Goal: Communication & Community: Answer question/provide support

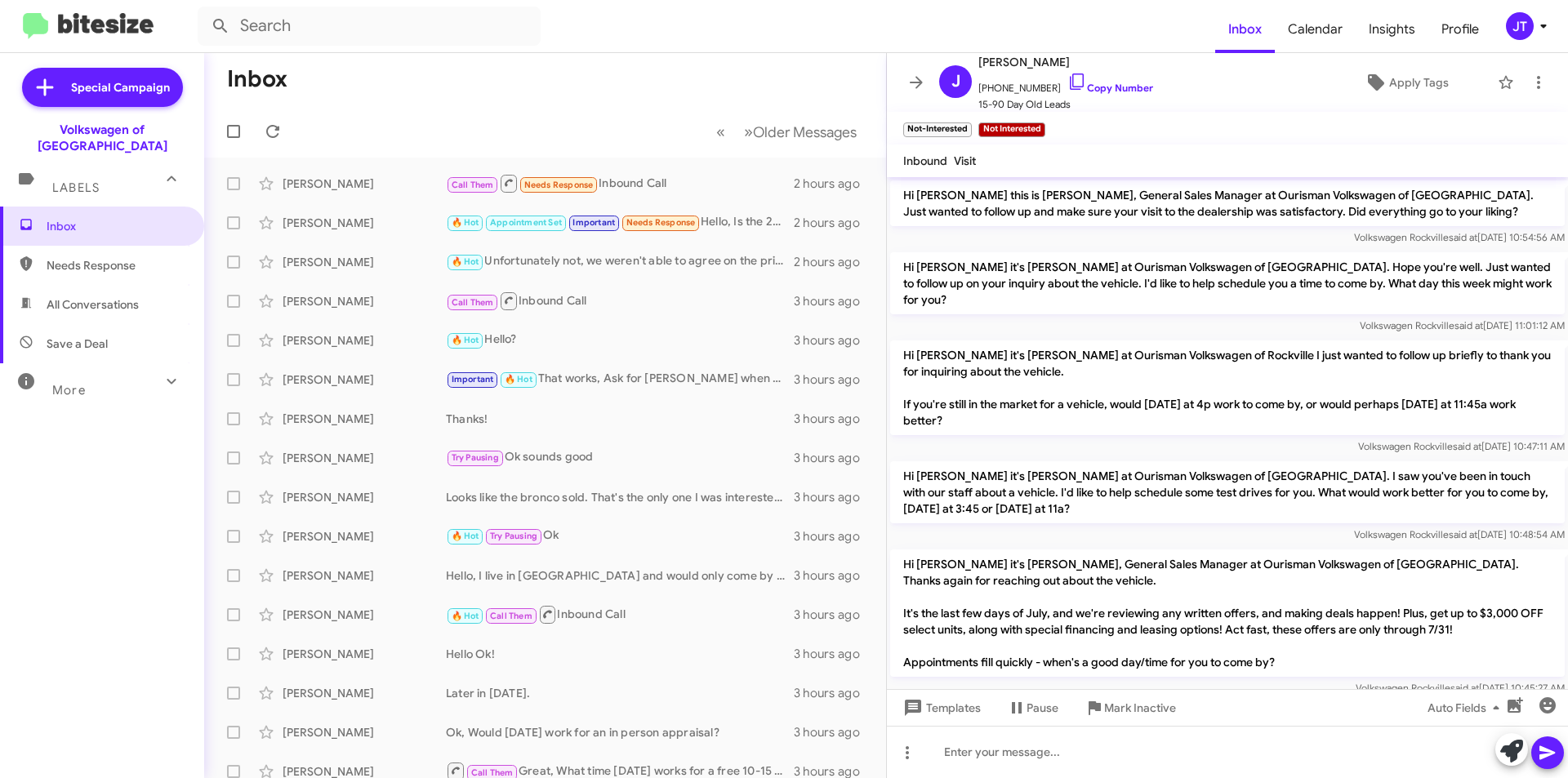
scroll to position [434, 0]
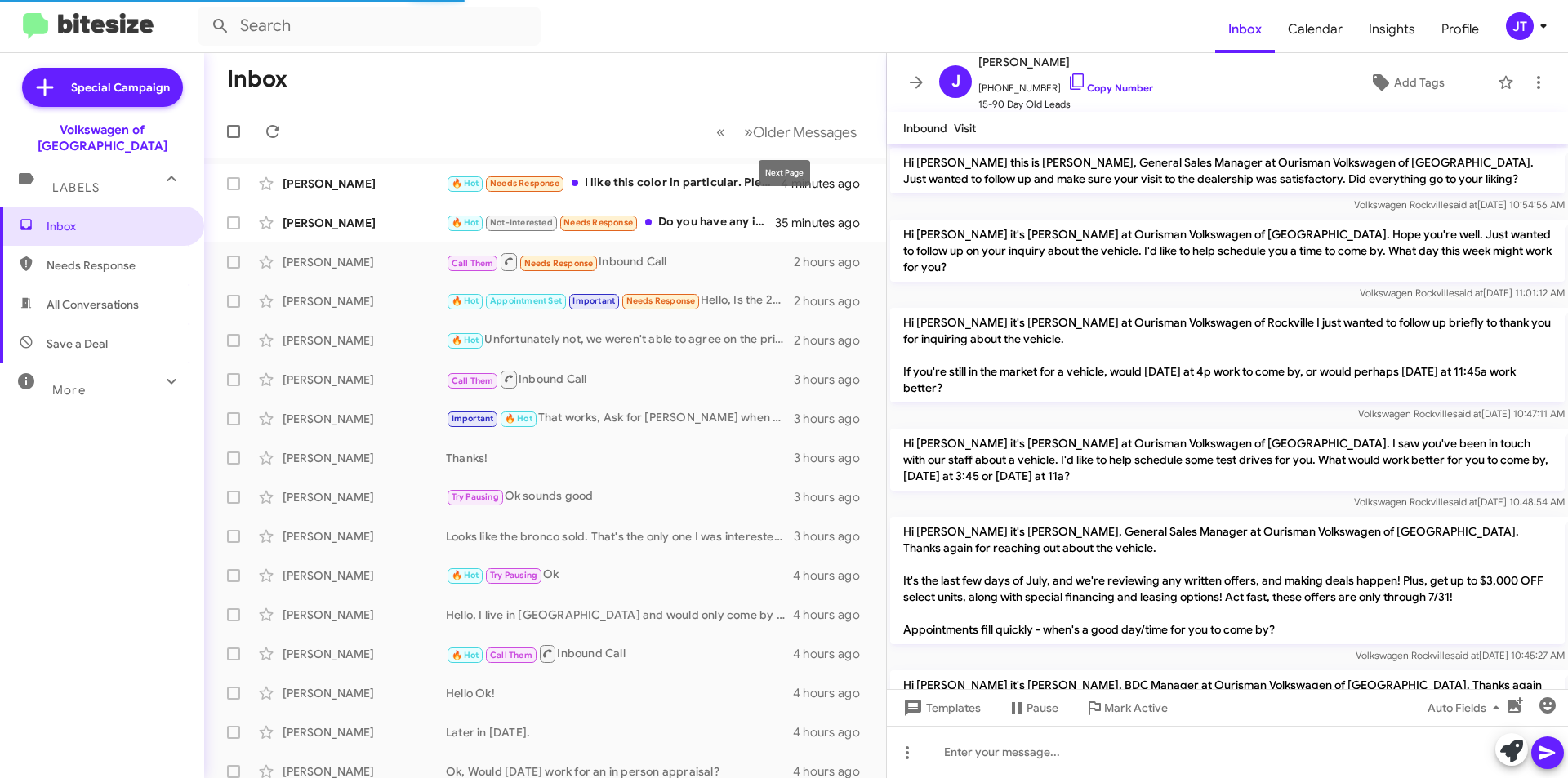
scroll to position [469, 0]
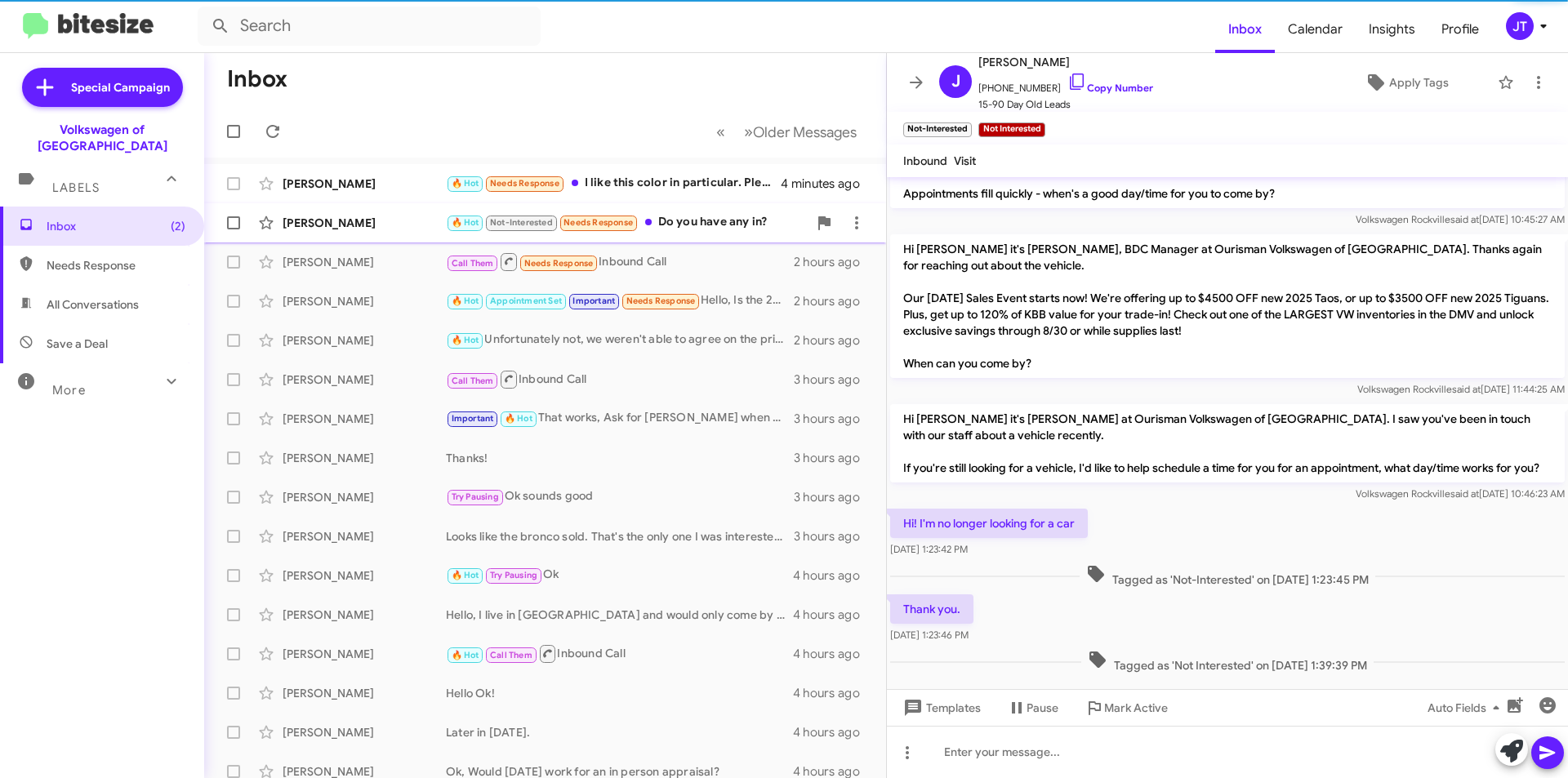
click at [733, 226] on div "🔥 Hot Not-Interested Needs Response Do you have any in?" at bounding box center [626, 222] width 362 height 19
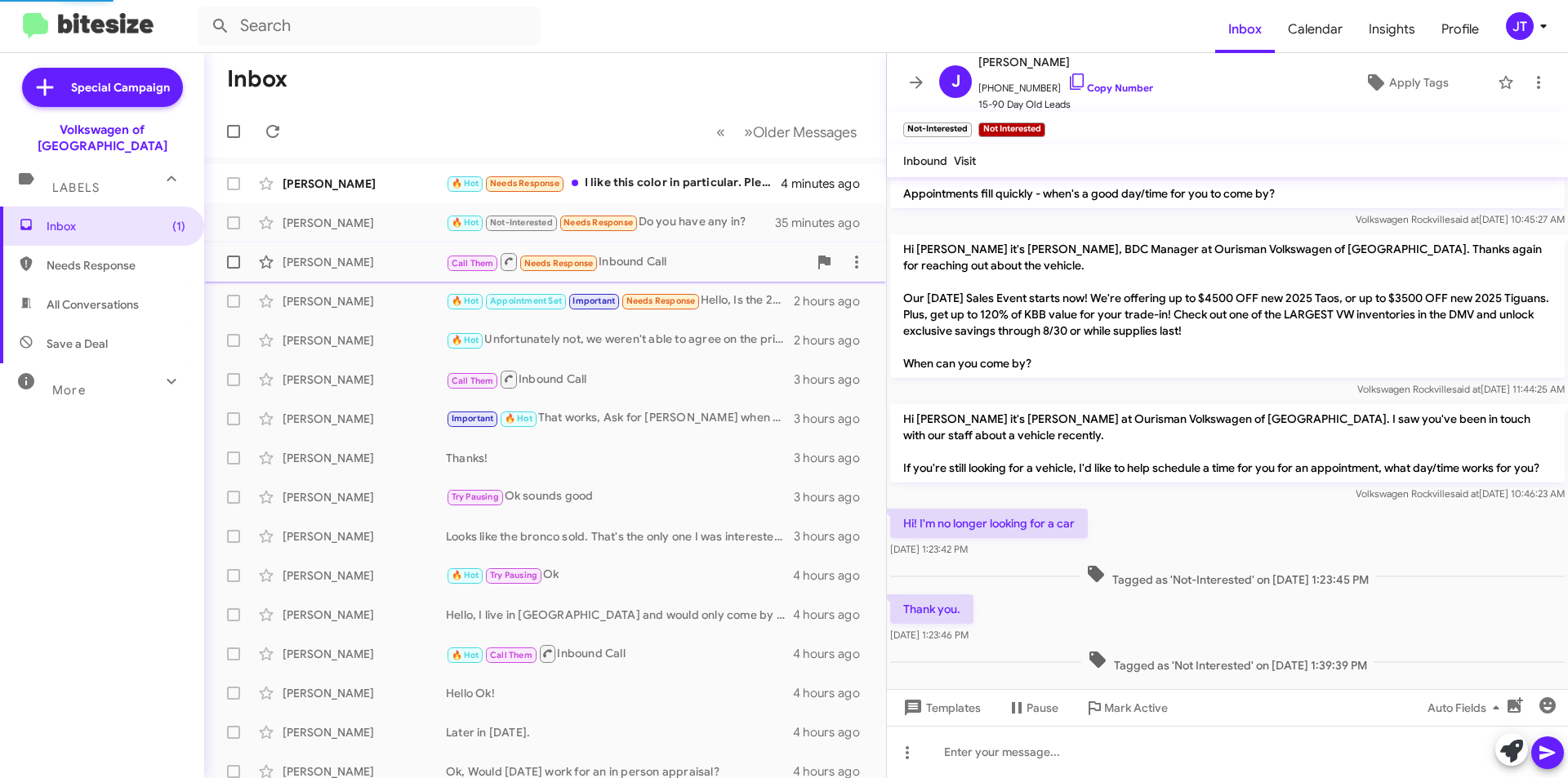
scroll to position [391, 0]
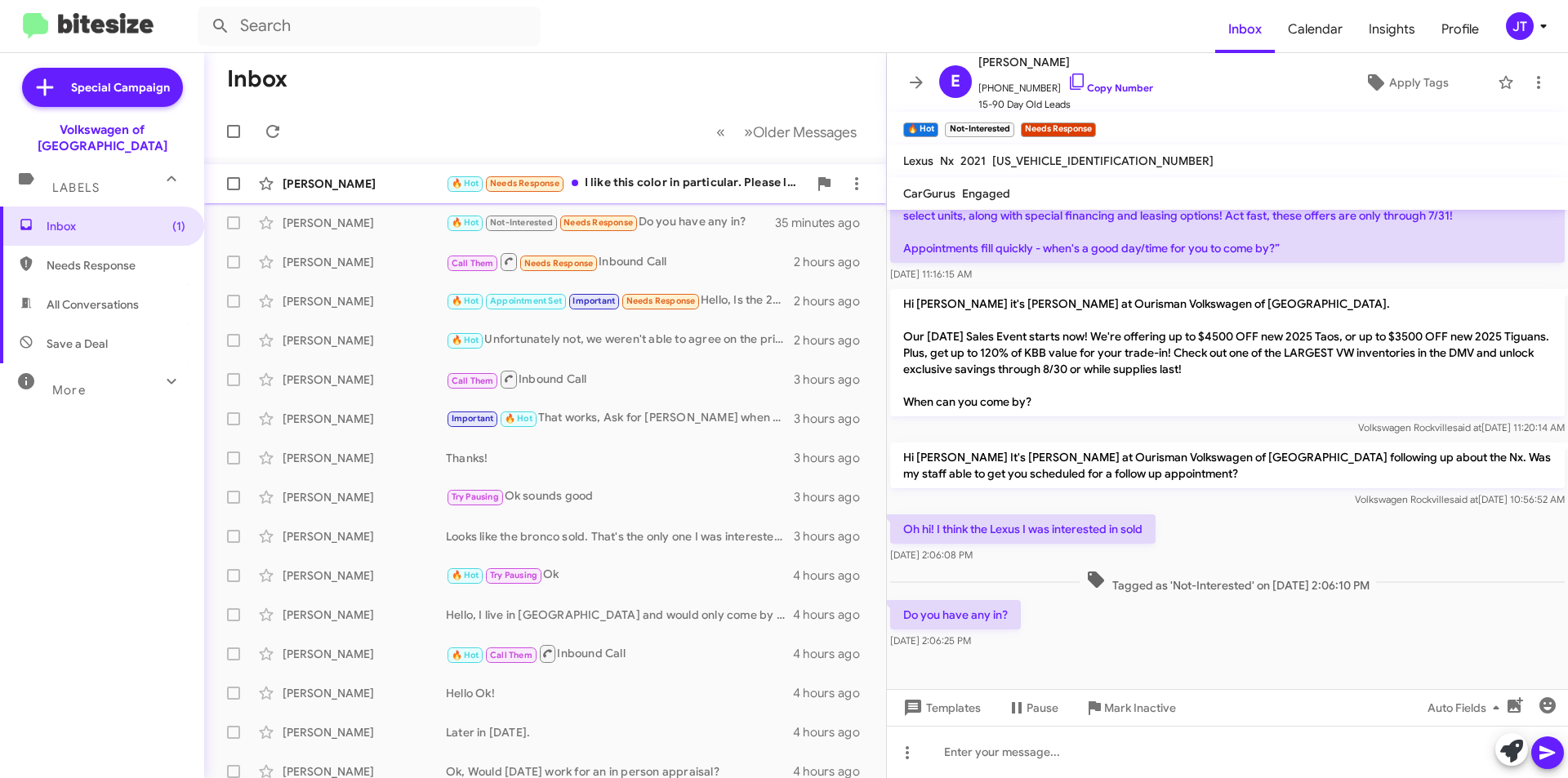
click at [689, 175] on div "🔥 Hot Needs Response I like this color in particular. Please let me know if no …" at bounding box center [626, 183] width 362 height 19
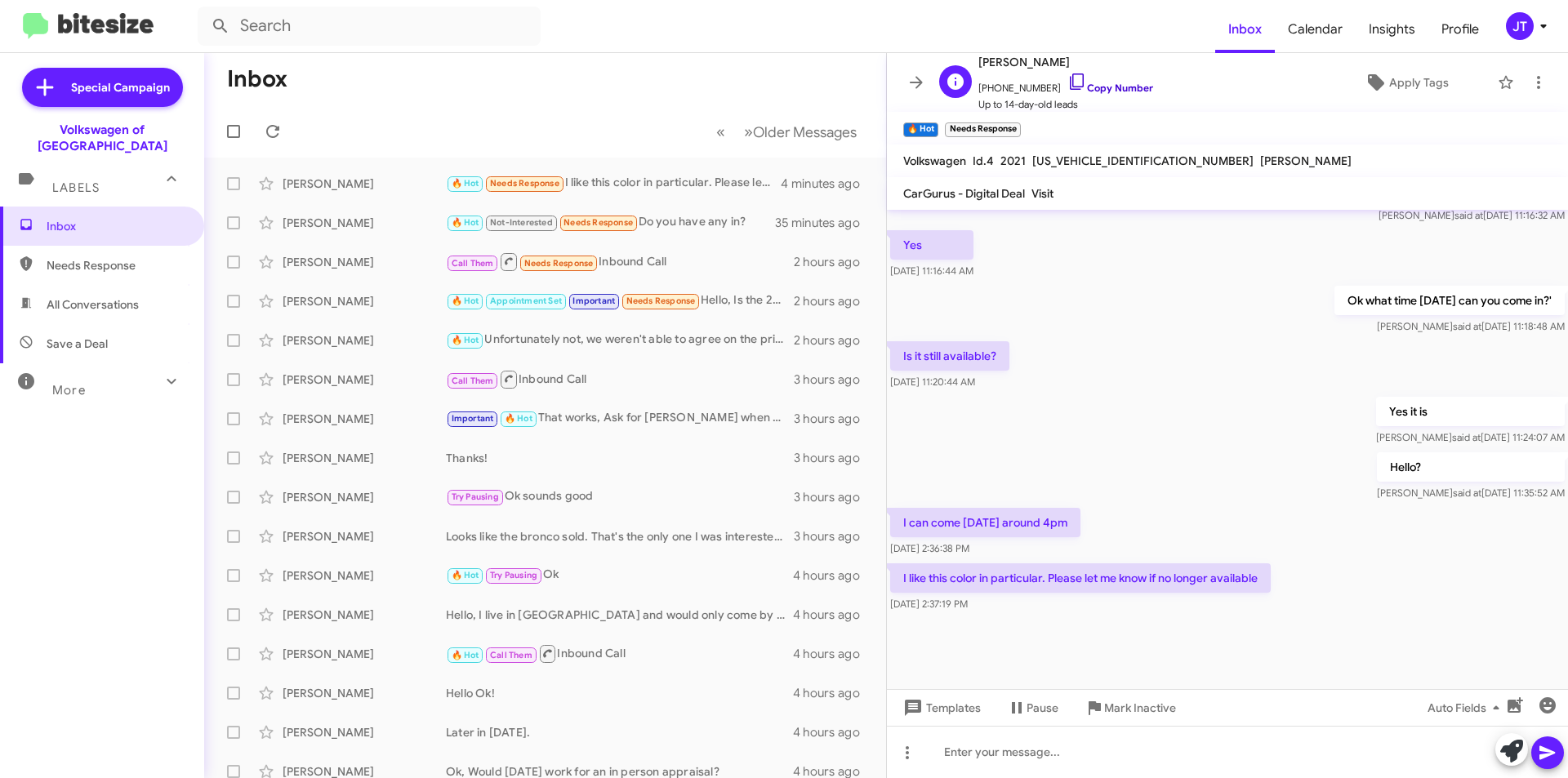
click at [1081, 82] on link "Copy Number" at bounding box center [1110, 88] width 86 height 12
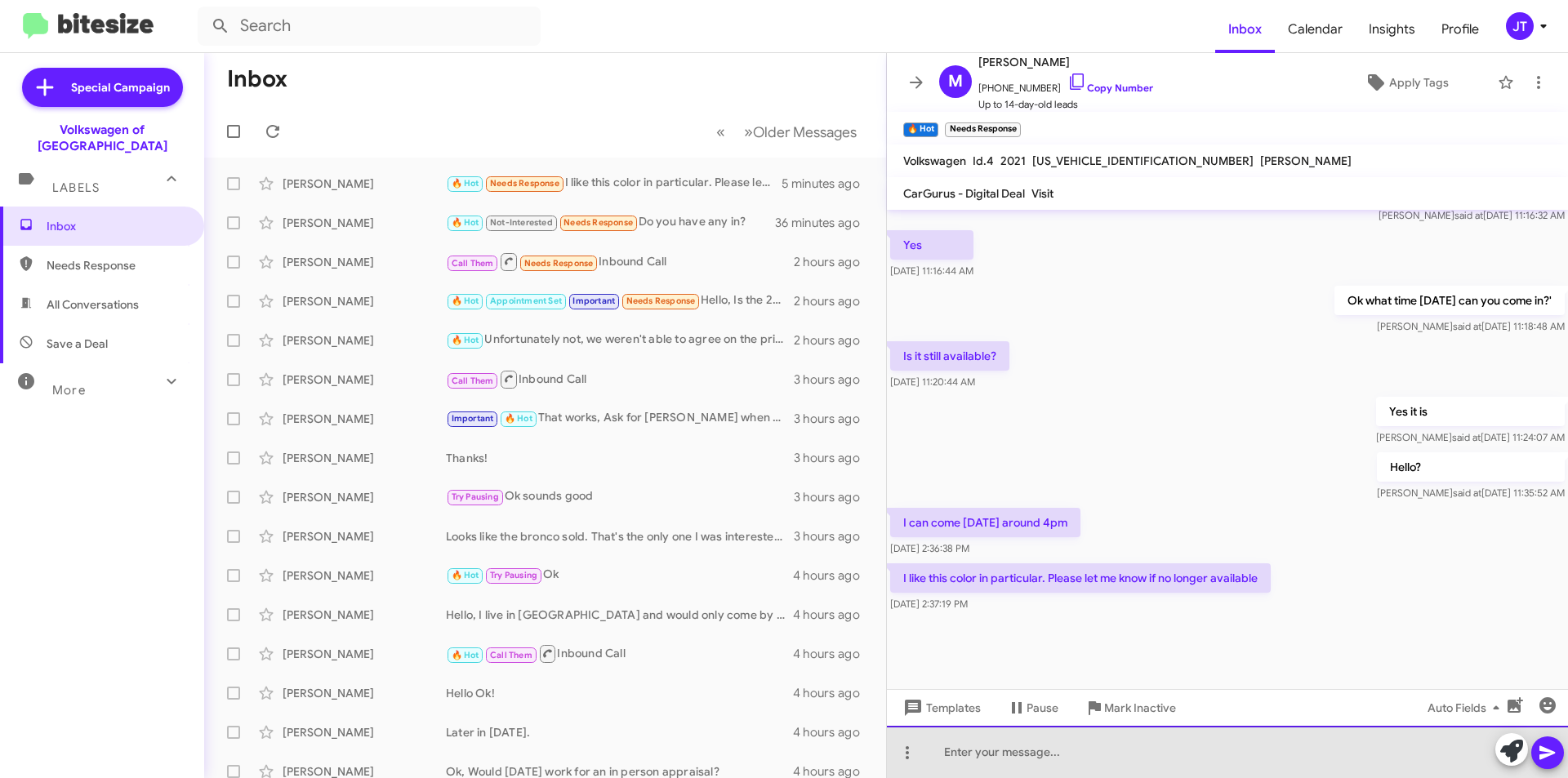
click at [992, 746] on div at bounding box center [1228, 751] width 681 height 52
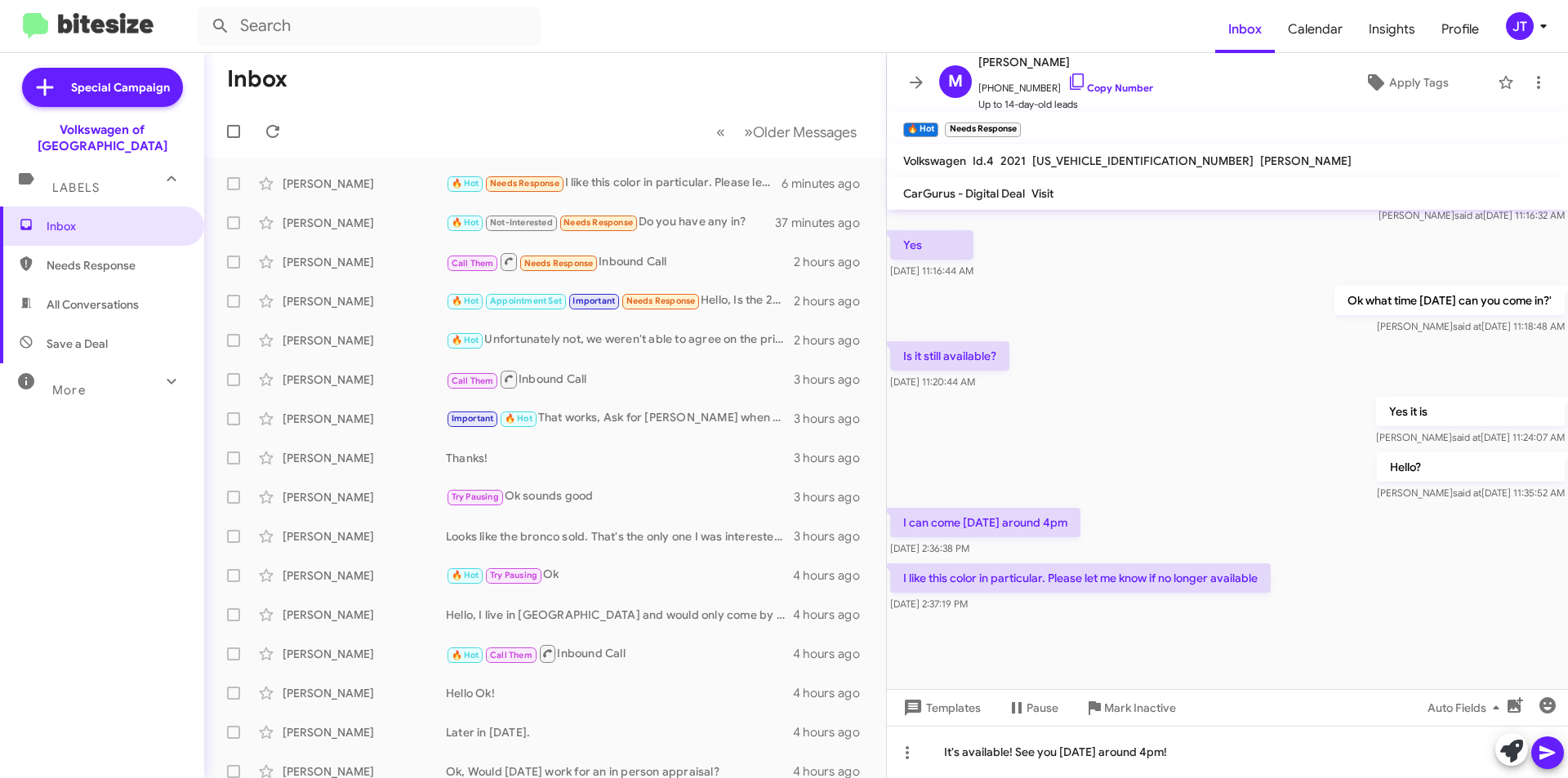
click at [1541, 750] on icon at bounding box center [1548, 753] width 16 height 14
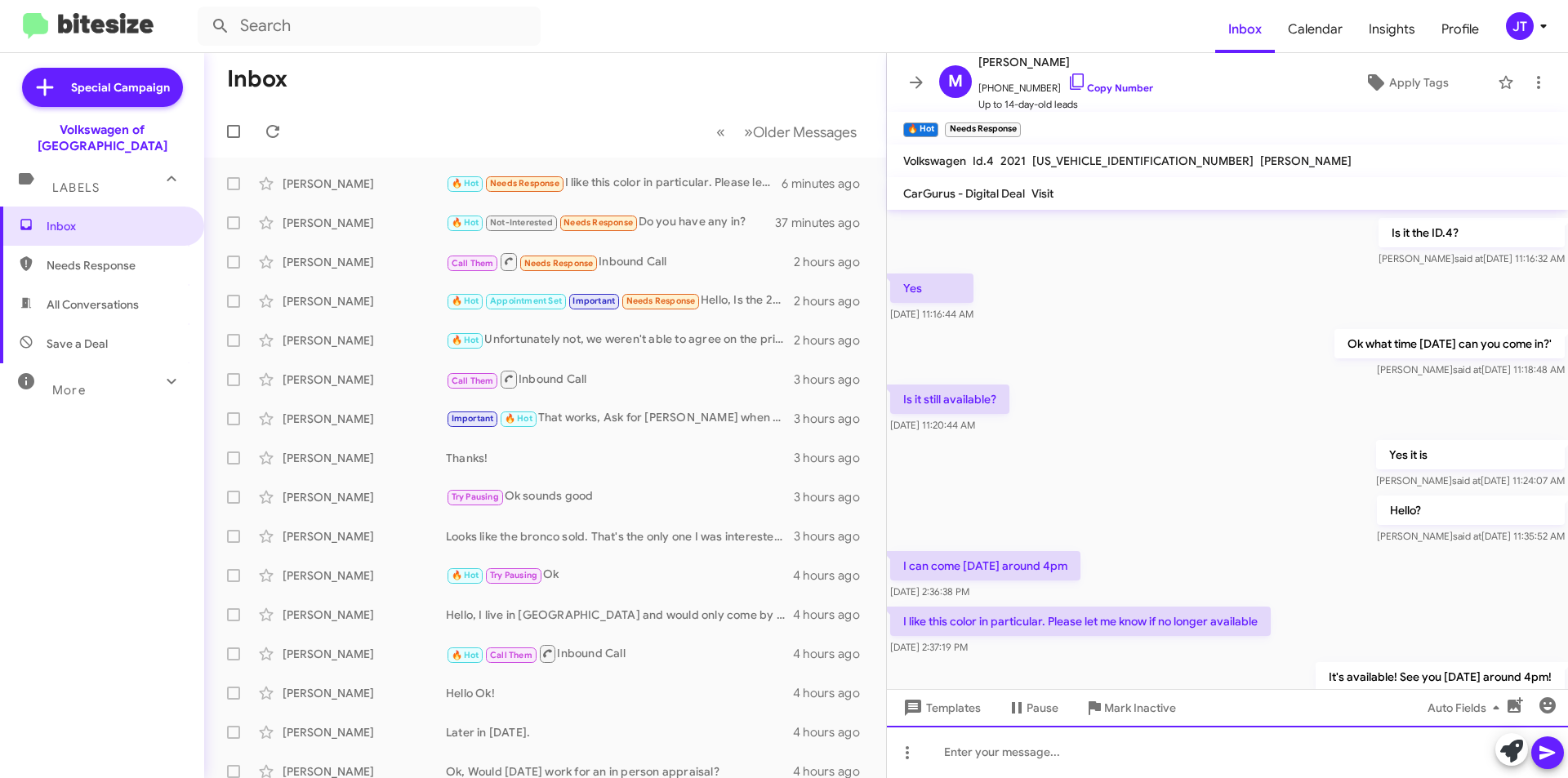
scroll to position [702, 0]
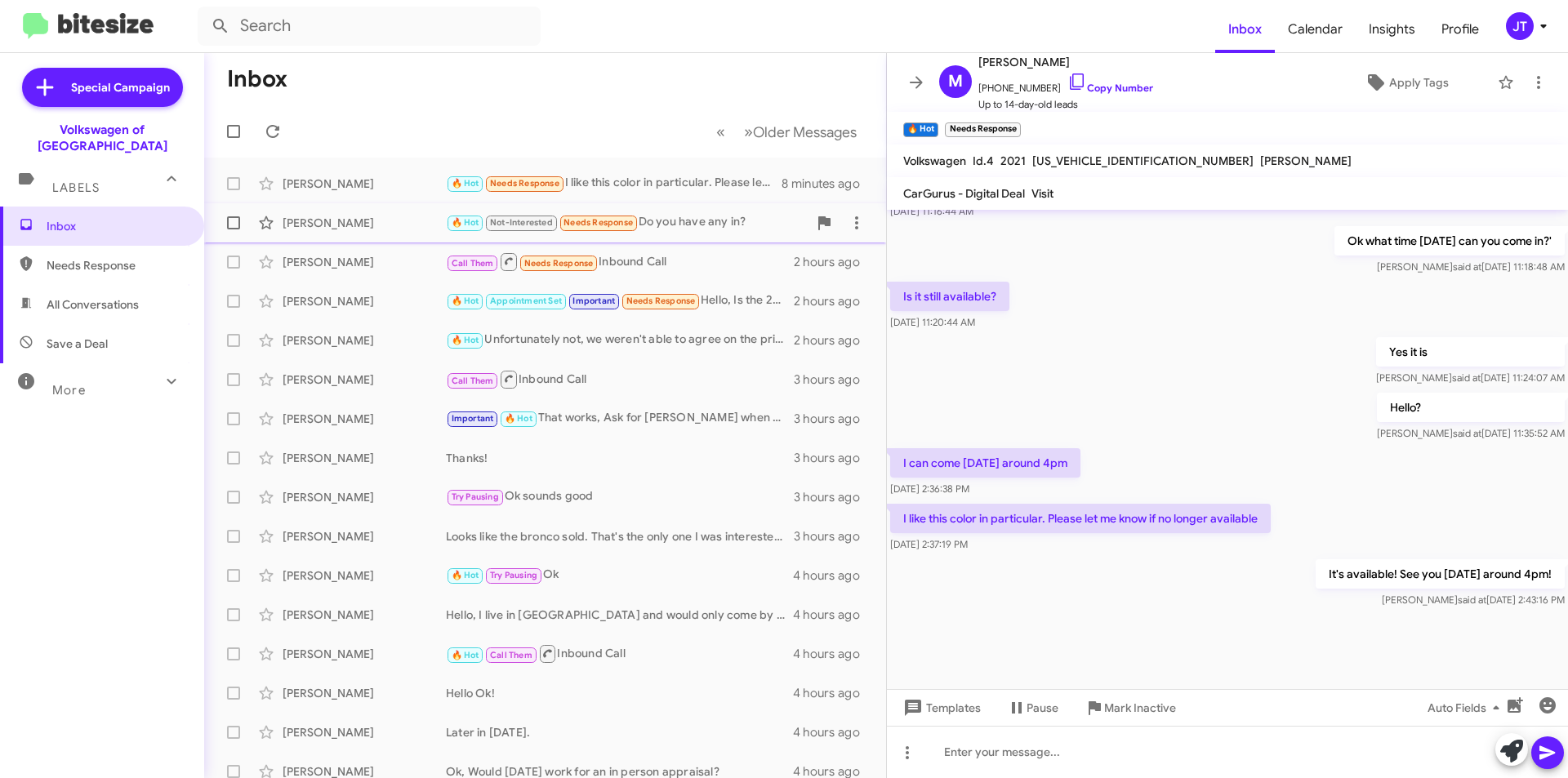
click at [712, 220] on div "🔥 Hot Not-Interested Needs Response Do you have any in?" at bounding box center [626, 222] width 362 height 19
click at [672, 180] on div "🔥 Hot Needs Response I like this color in particular. Please let me know if no …" at bounding box center [626, 183] width 362 height 19
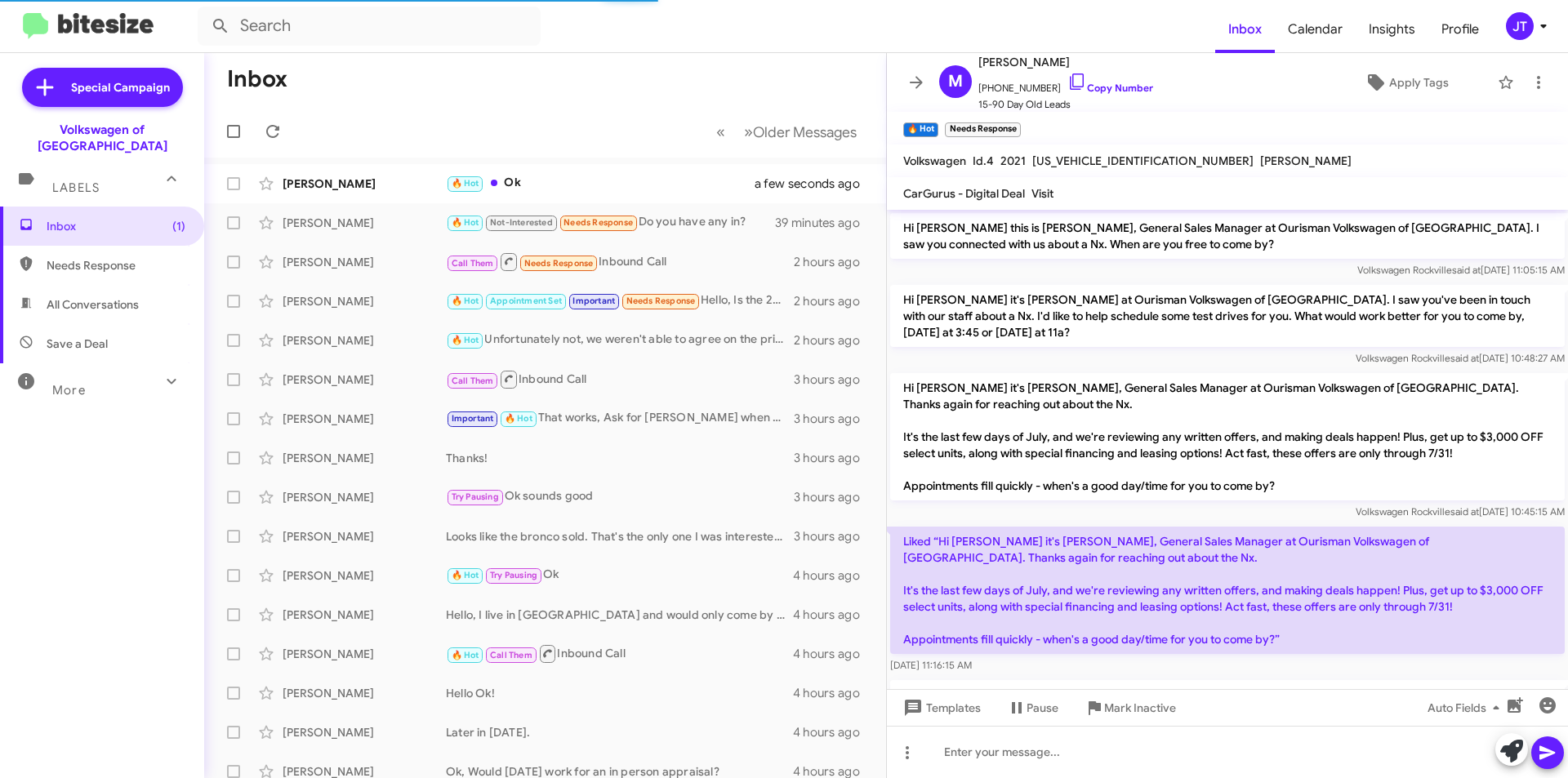
scroll to position [391, 0]
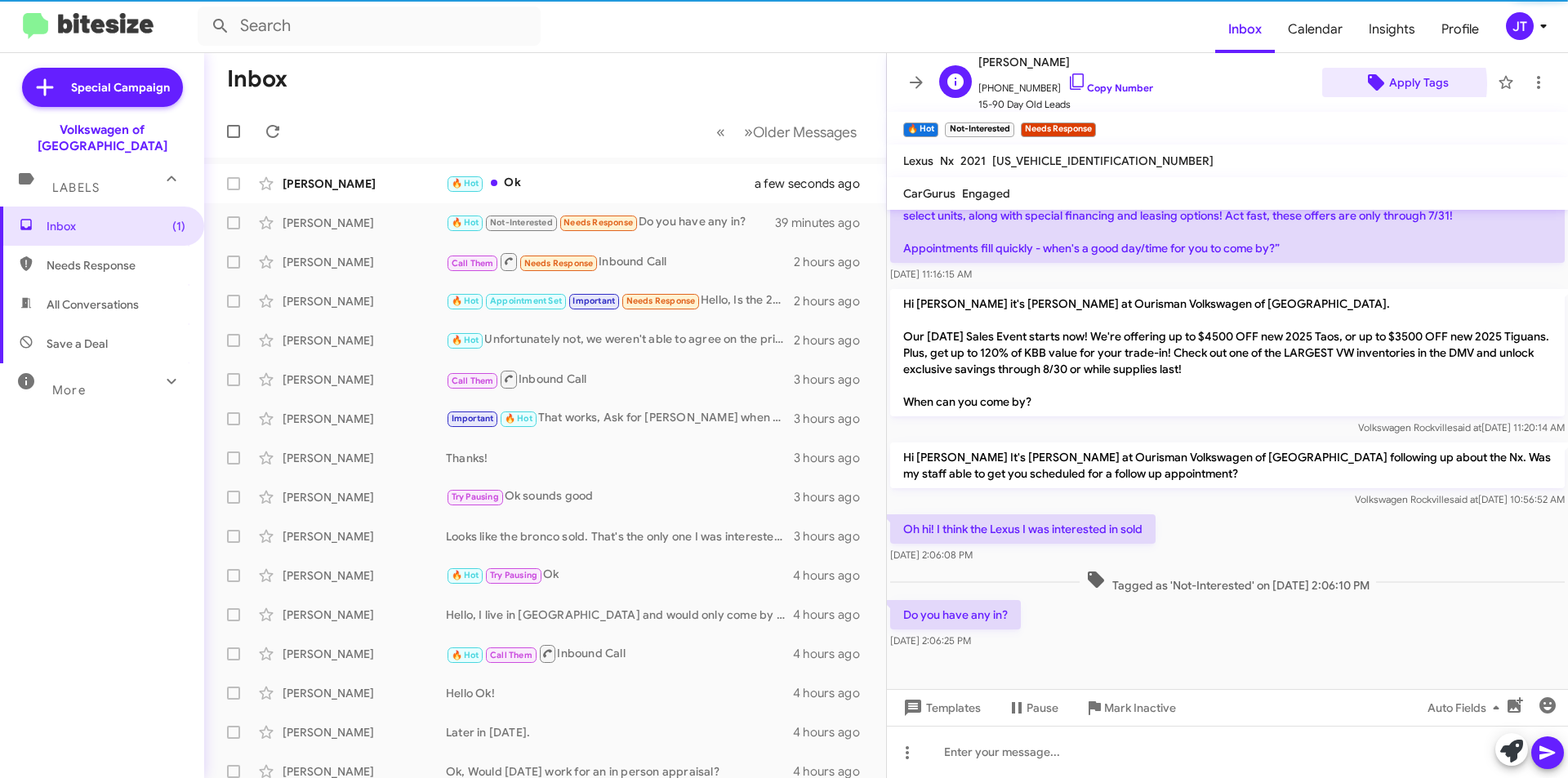
click at [1389, 84] on span "Apply Tags" at bounding box center [1419, 82] width 59 height 29
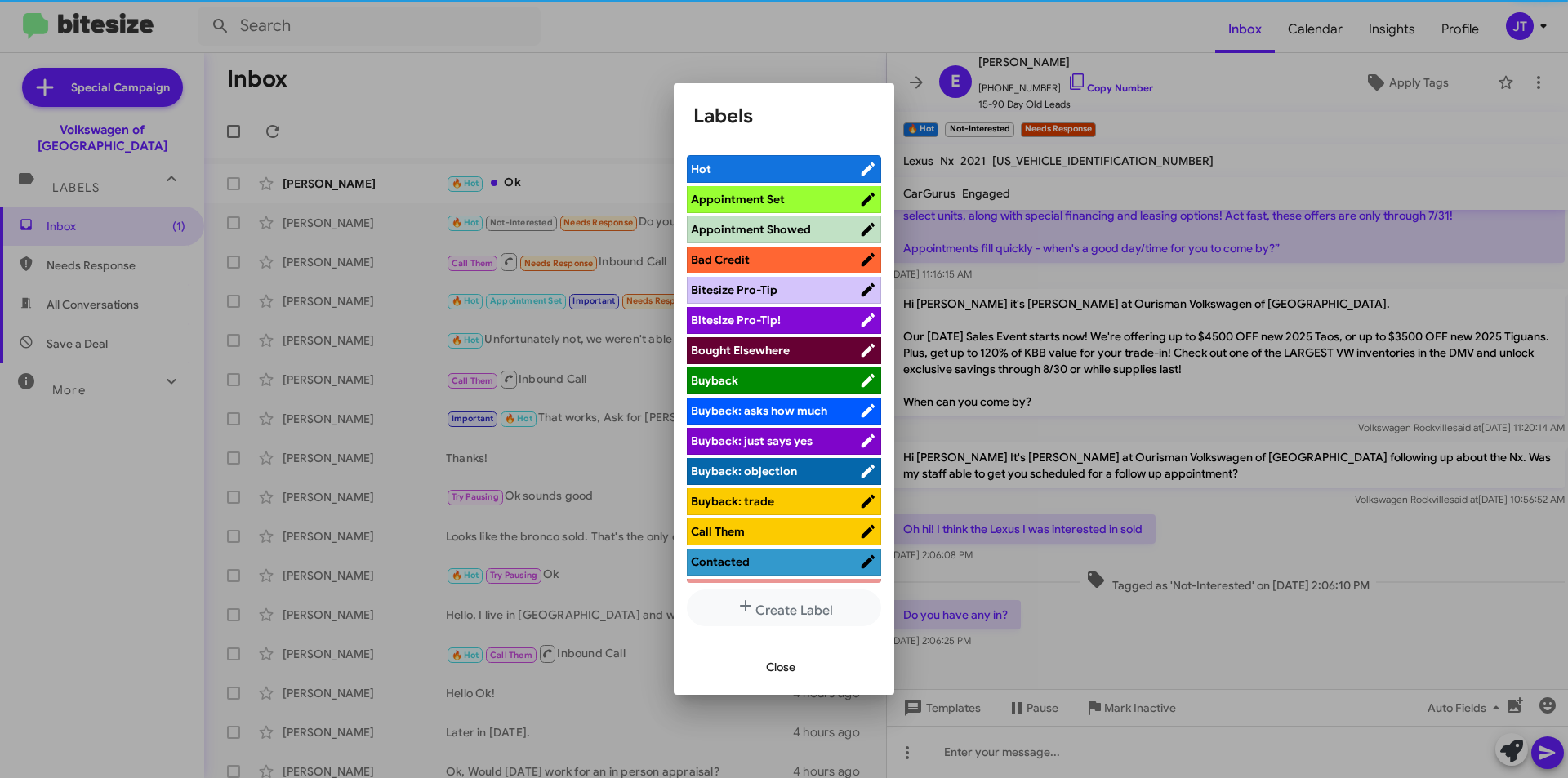
click at [759, 194] on span "Appointment Set" at bounding box center [738, 199] width 94 height 15
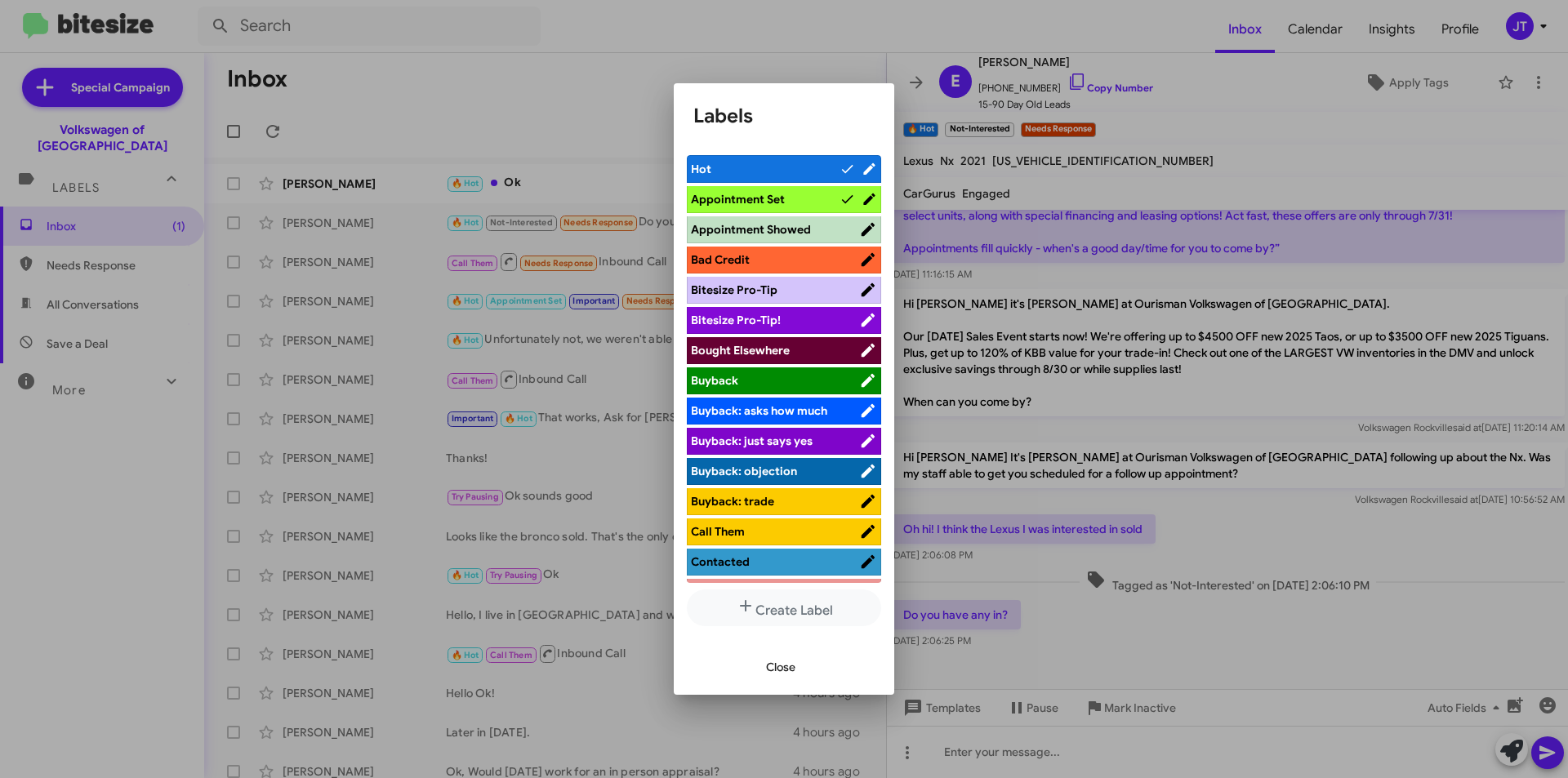
click at [772, 662] on span "Close" at bounding box center [780, 667] width 29 height 29
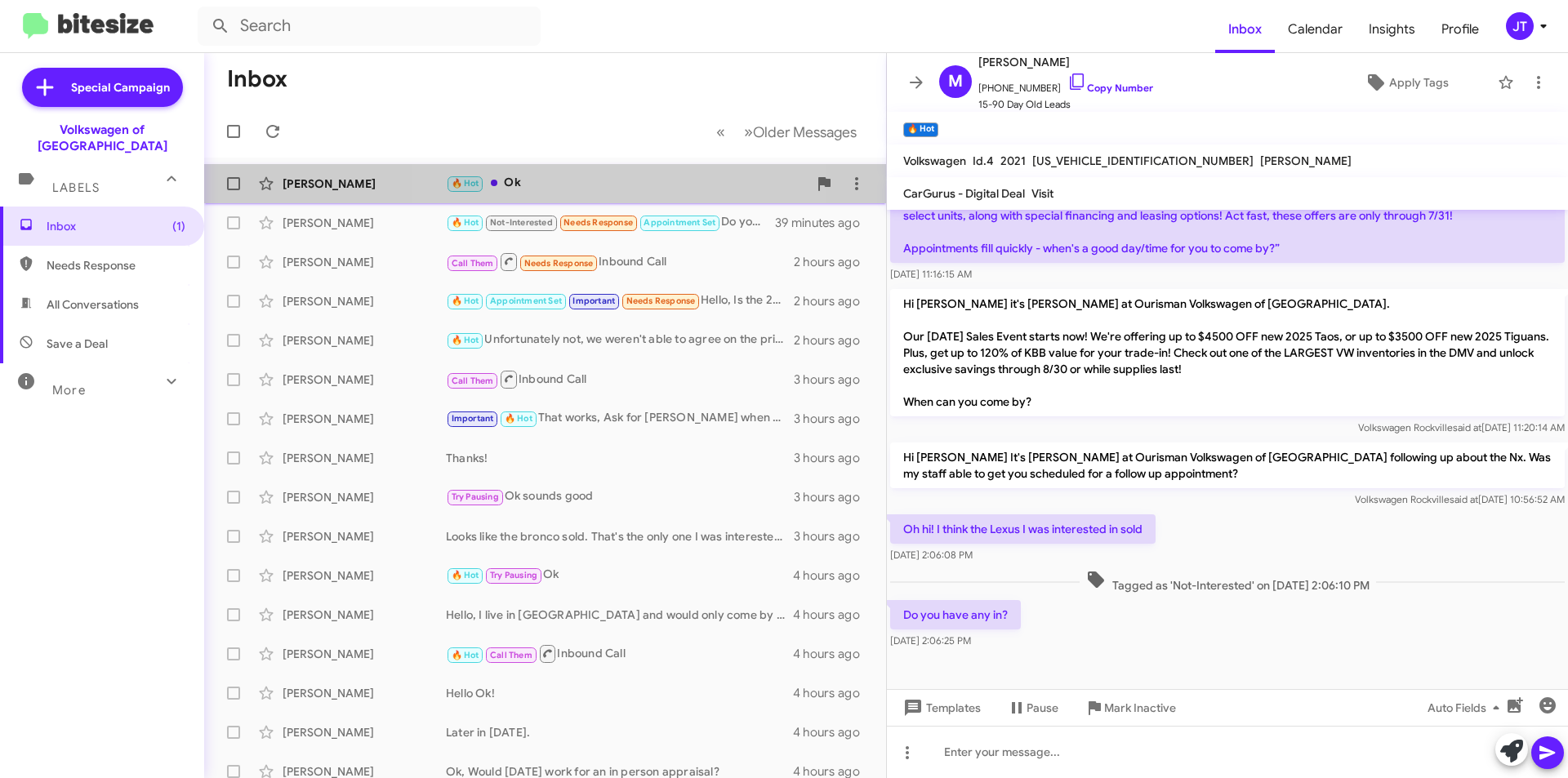
click at [613, 179] on div "🔥 Hot Ok" at bounding box center [626, 183] width 362 height 19
click at [625, 178] on div "🔥 Hot Ok" at bounding box center [626, 183] width 362 height 19
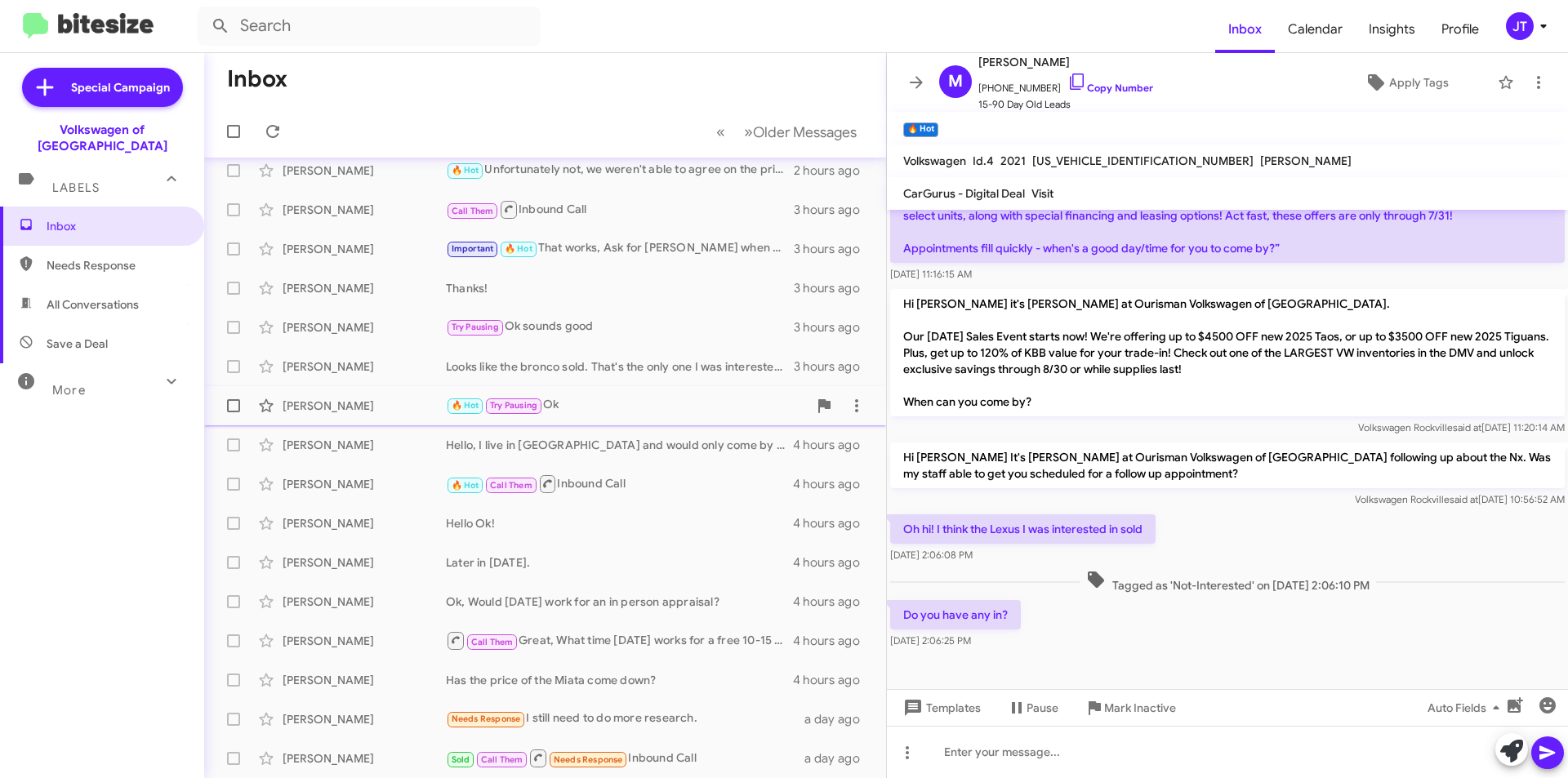
scroll to position [0, 0]
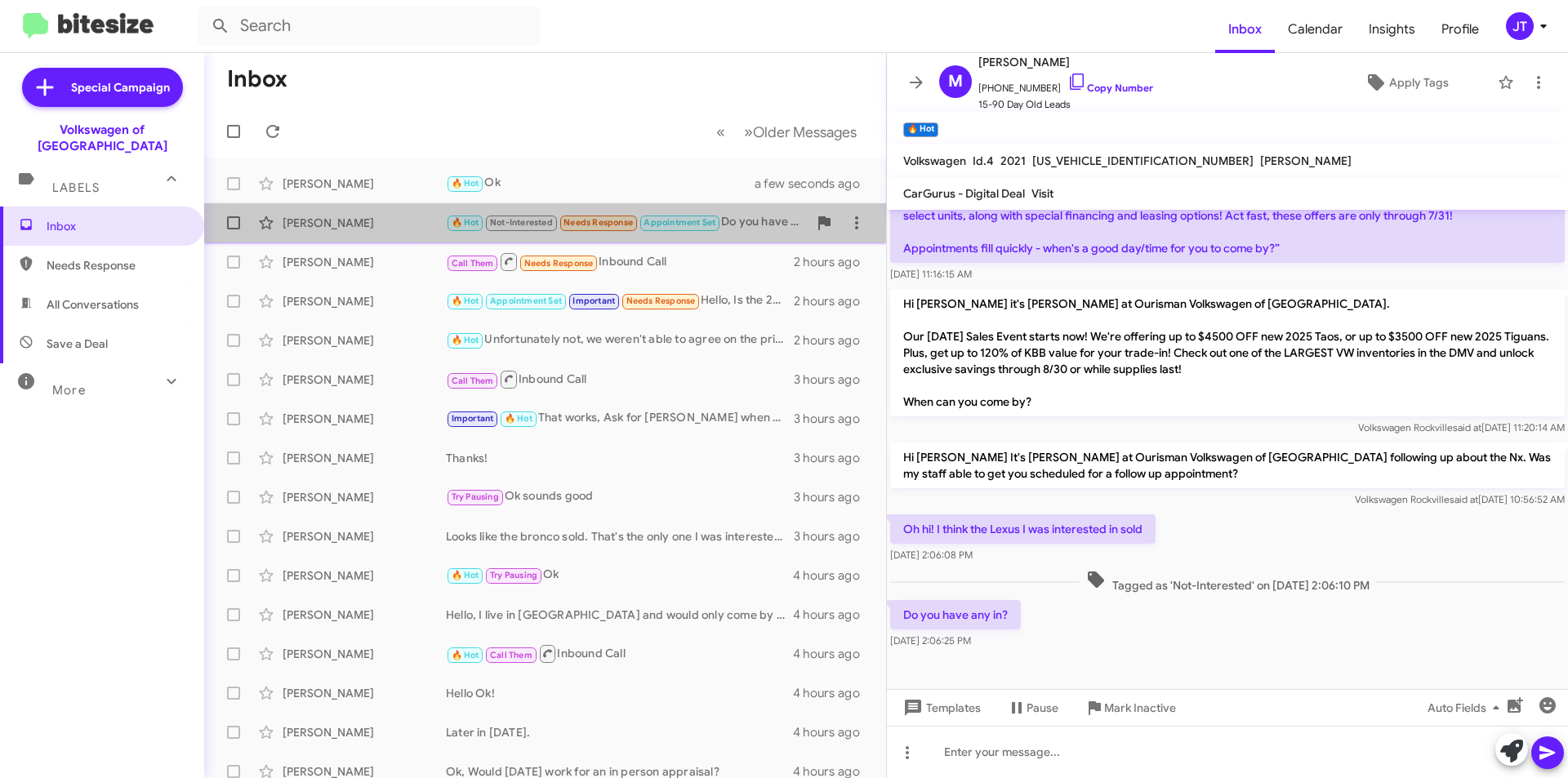
click at [740, 228] on div "🔥 Hot Not-Interested Needs Response Appointment Set Do you have any in?" at bounding box center [626, 222] width 362 height 19
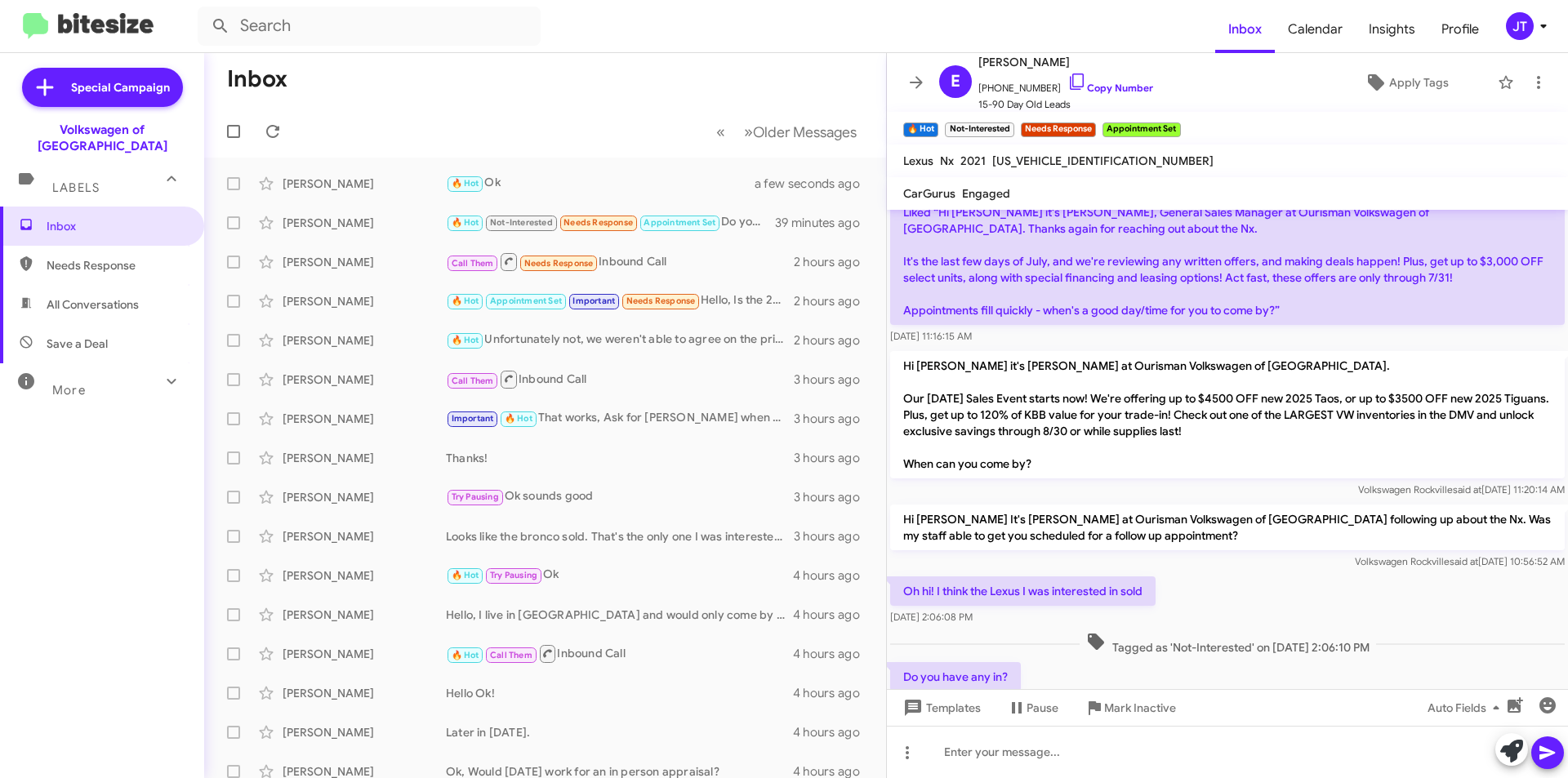
scroll to position [425, 0]
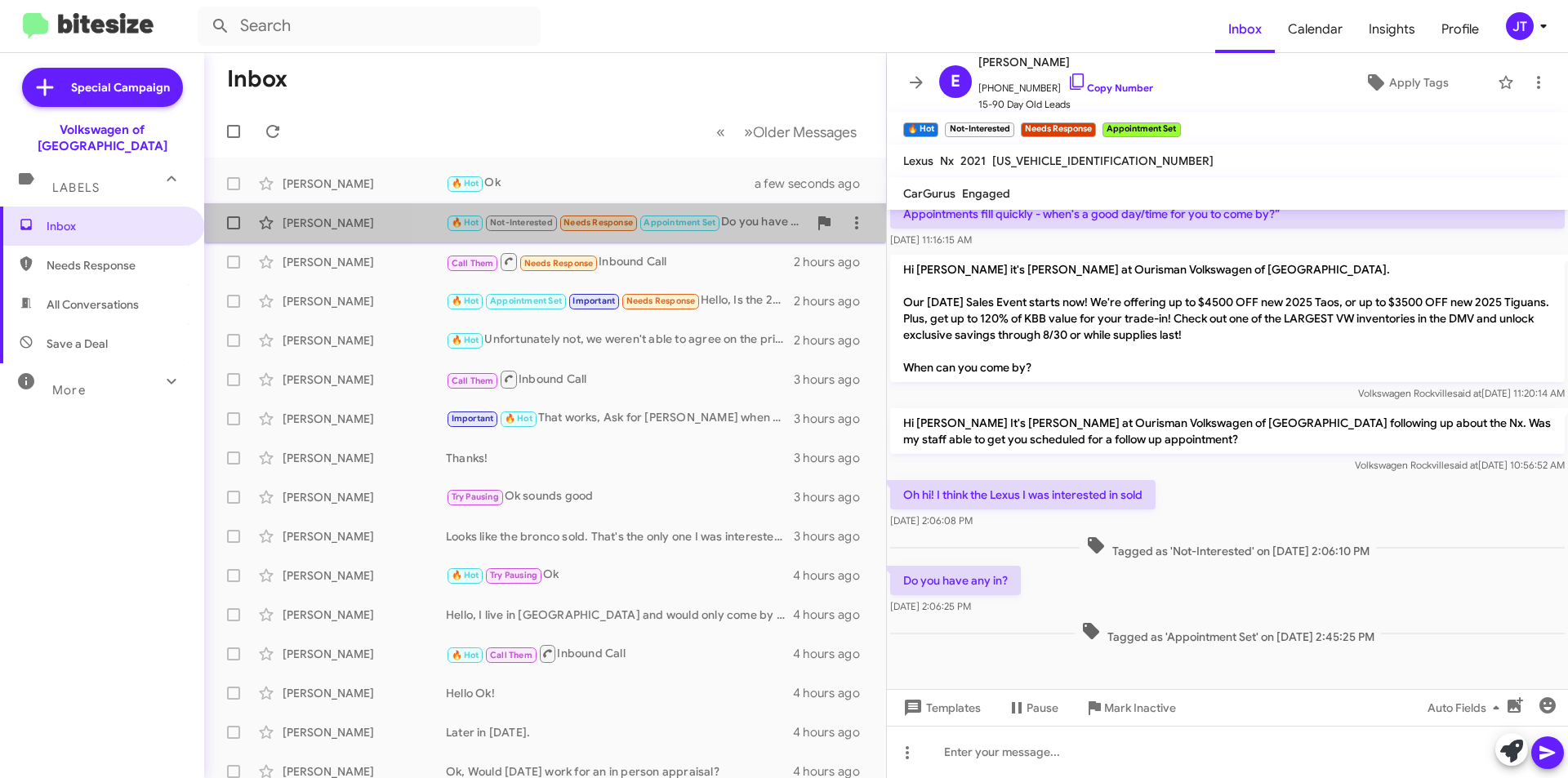
click at [743, 218] on div "🔥 Hot Not-Interested Needs Response Appointment Set Do you have any in?" at bounding box center [626, 222] width 362 height 19
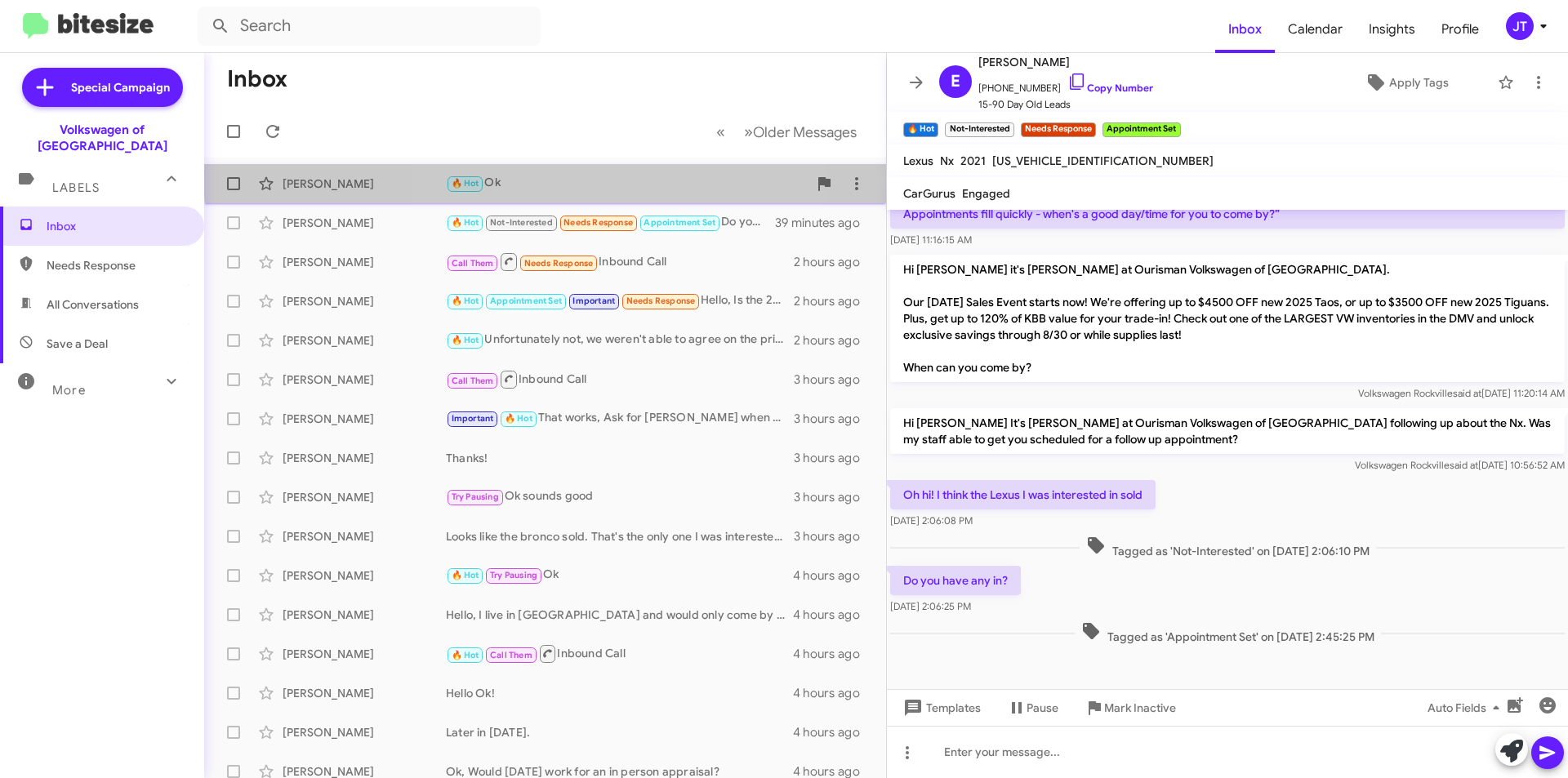
click at [581, 174] on div "🔥 Hot Ok" at bounding box center [626, 183] width 362 height 19
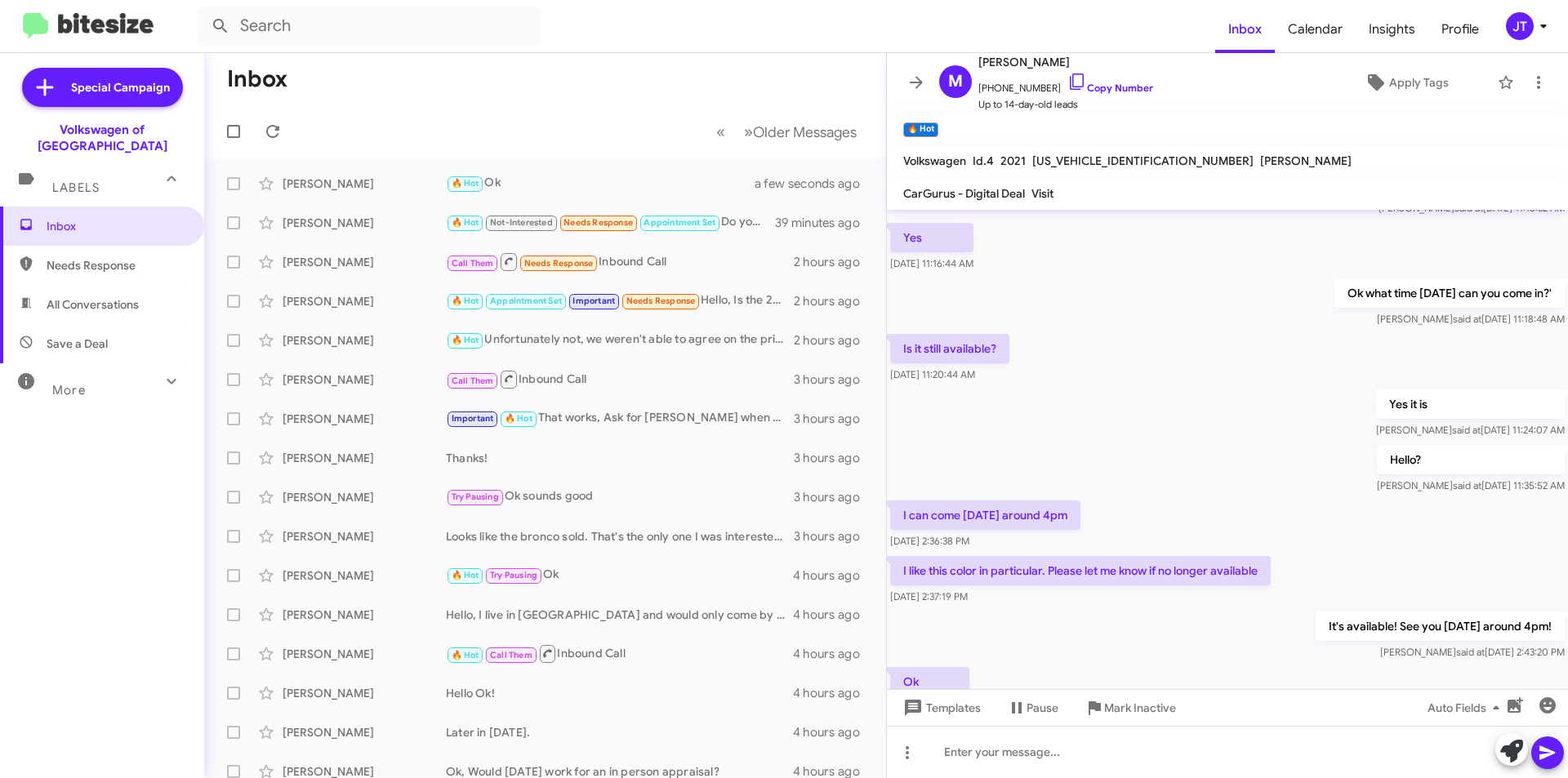
scroll to position [761, 0]
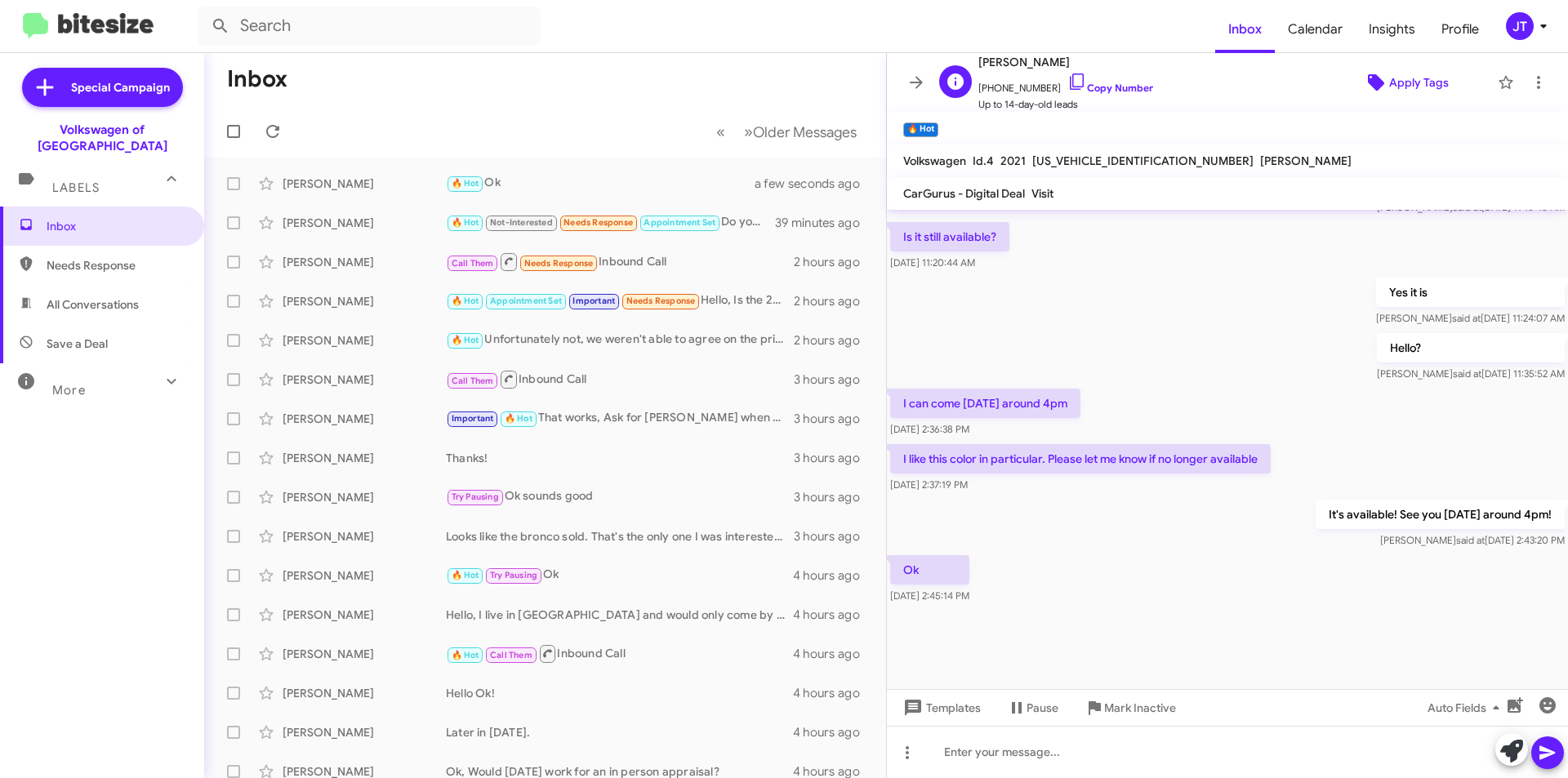
click at [1370, 84] on icon at bounding box center [1376, 82] width 16 height 16
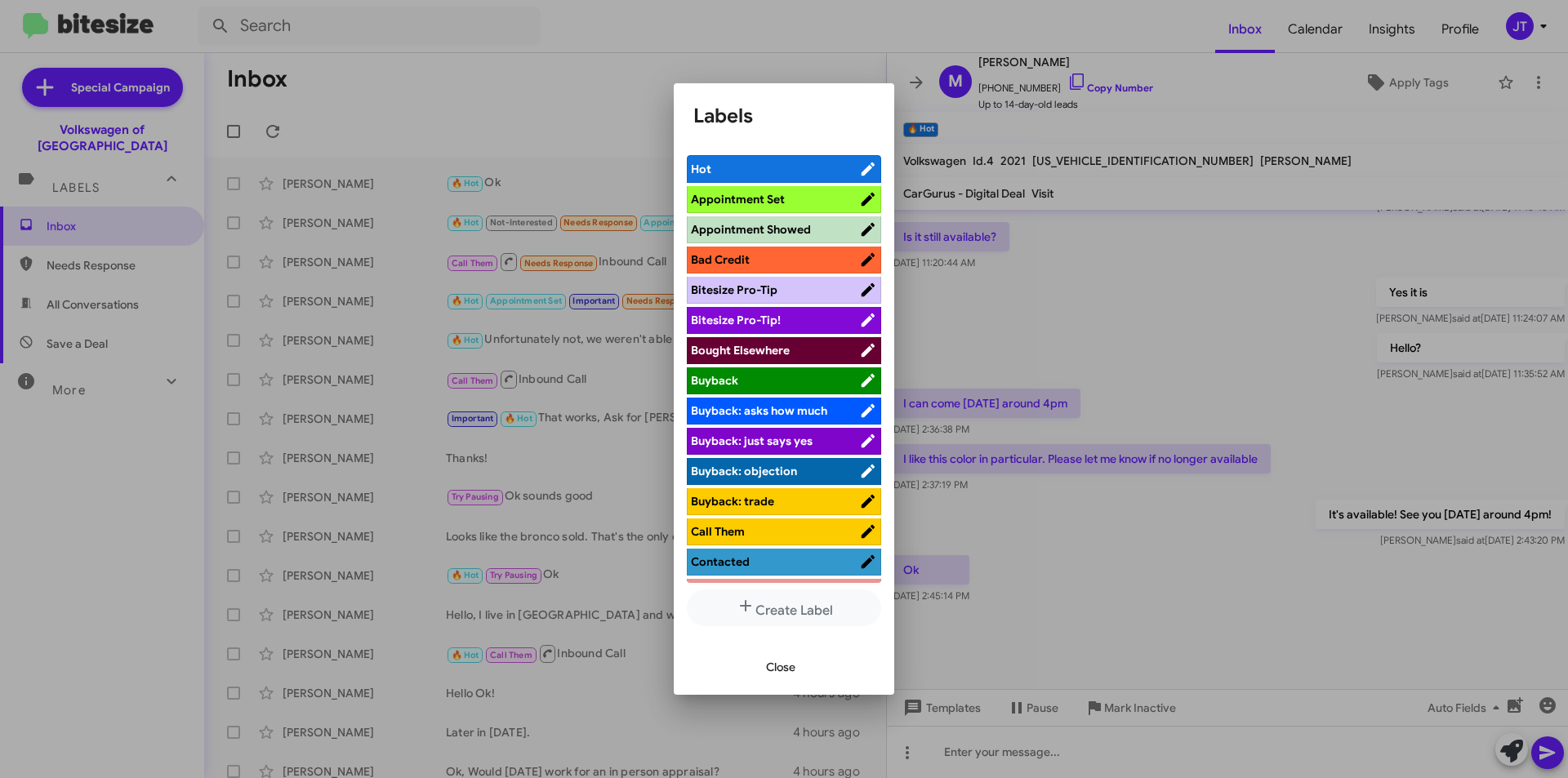
click at [765, 201] on span "Appointment Set" at bounding box center [738, 199] width 94 height 15
click at [772, 664] on span "Close" at bounding box center [780, 667] width 29 height 29
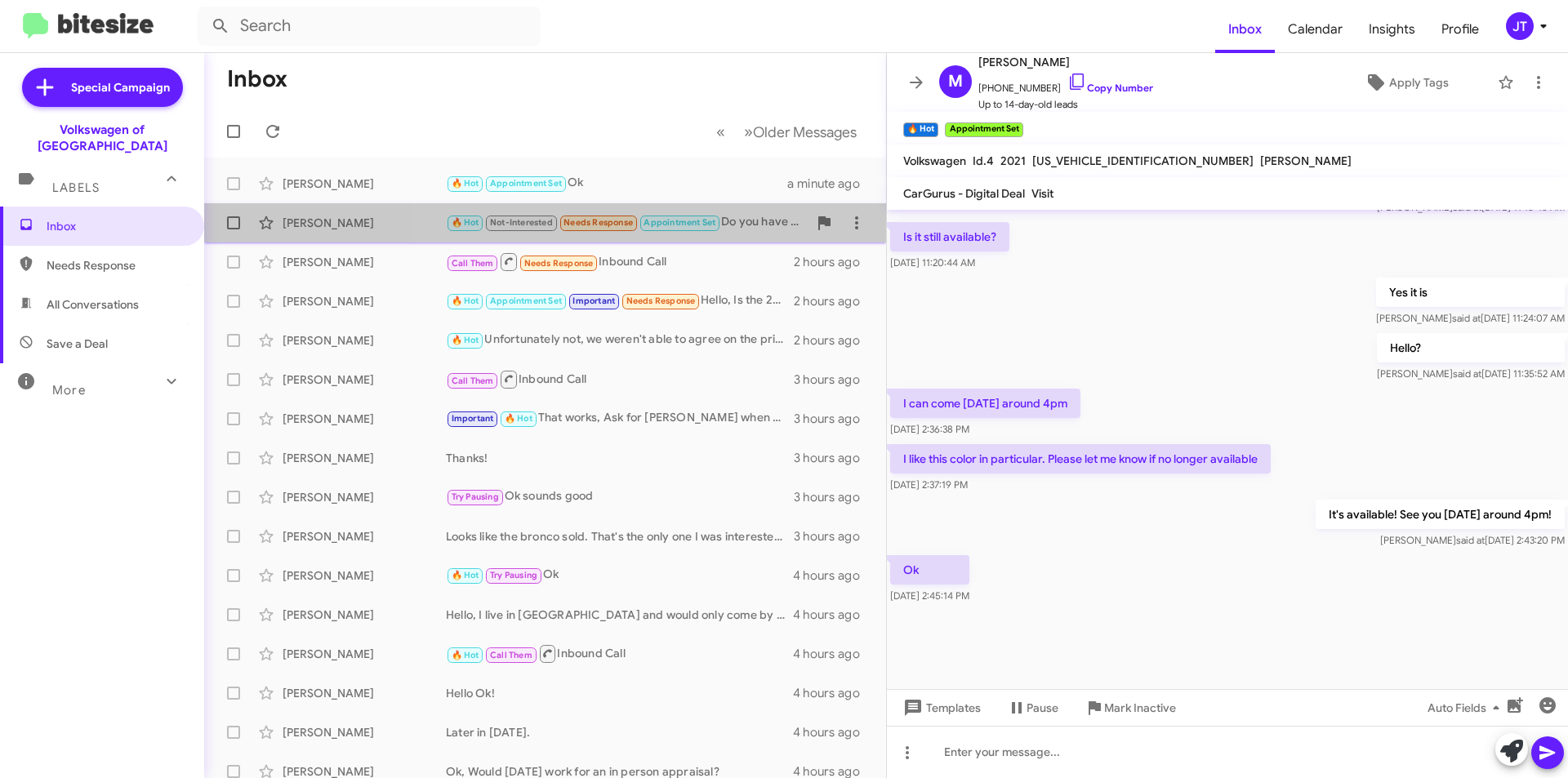
click at [744, 229] on div "🔥 Hot Not-Interested Needs Response Appointment Set Do you have any in?" at bounding box center [626, 222] width 362 height 19
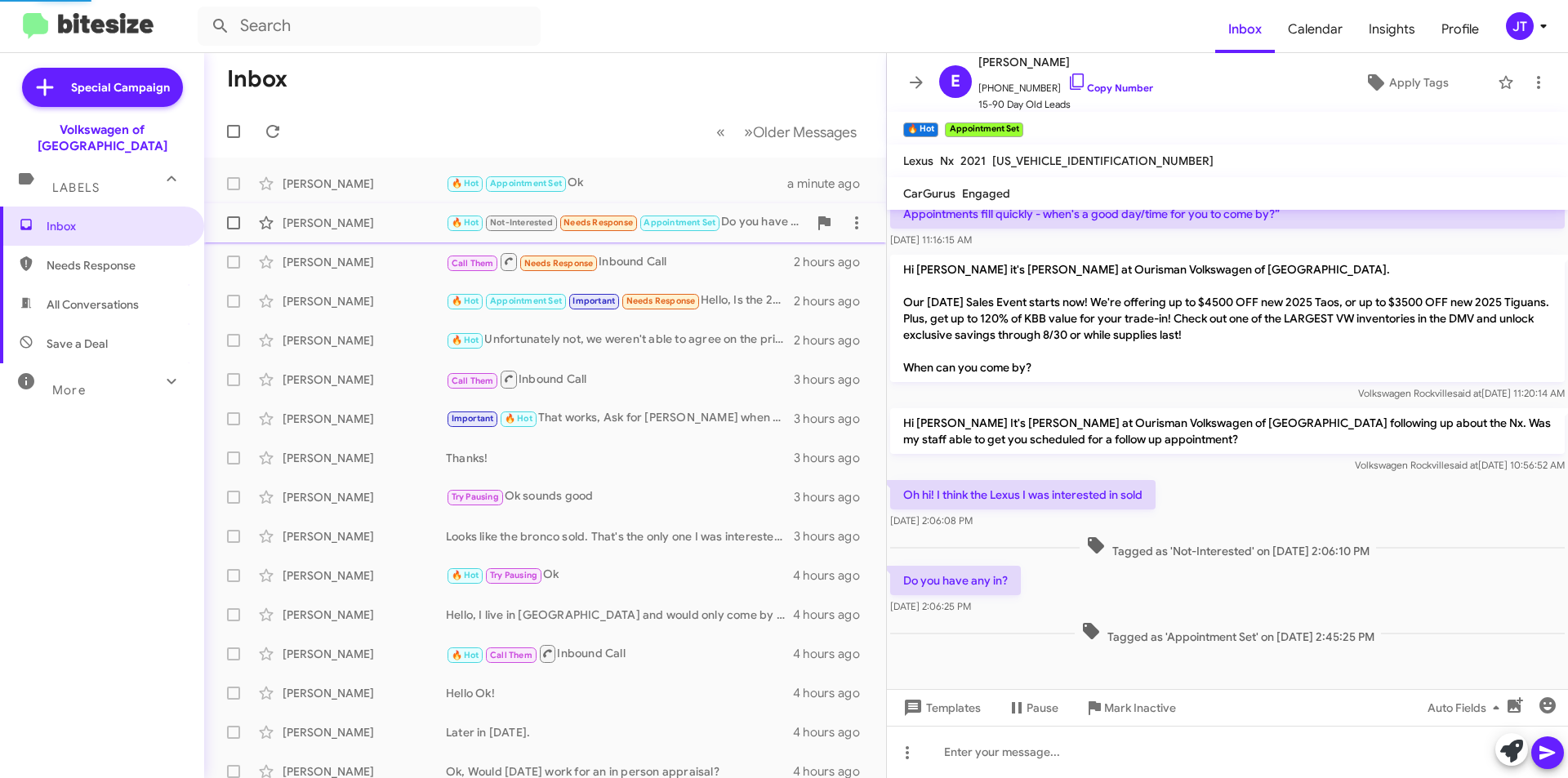
scroll to position [425, 0]
click at [1377, 86] on span "Apply Tags" at bounding box center [1406, 82] width 142 height 29
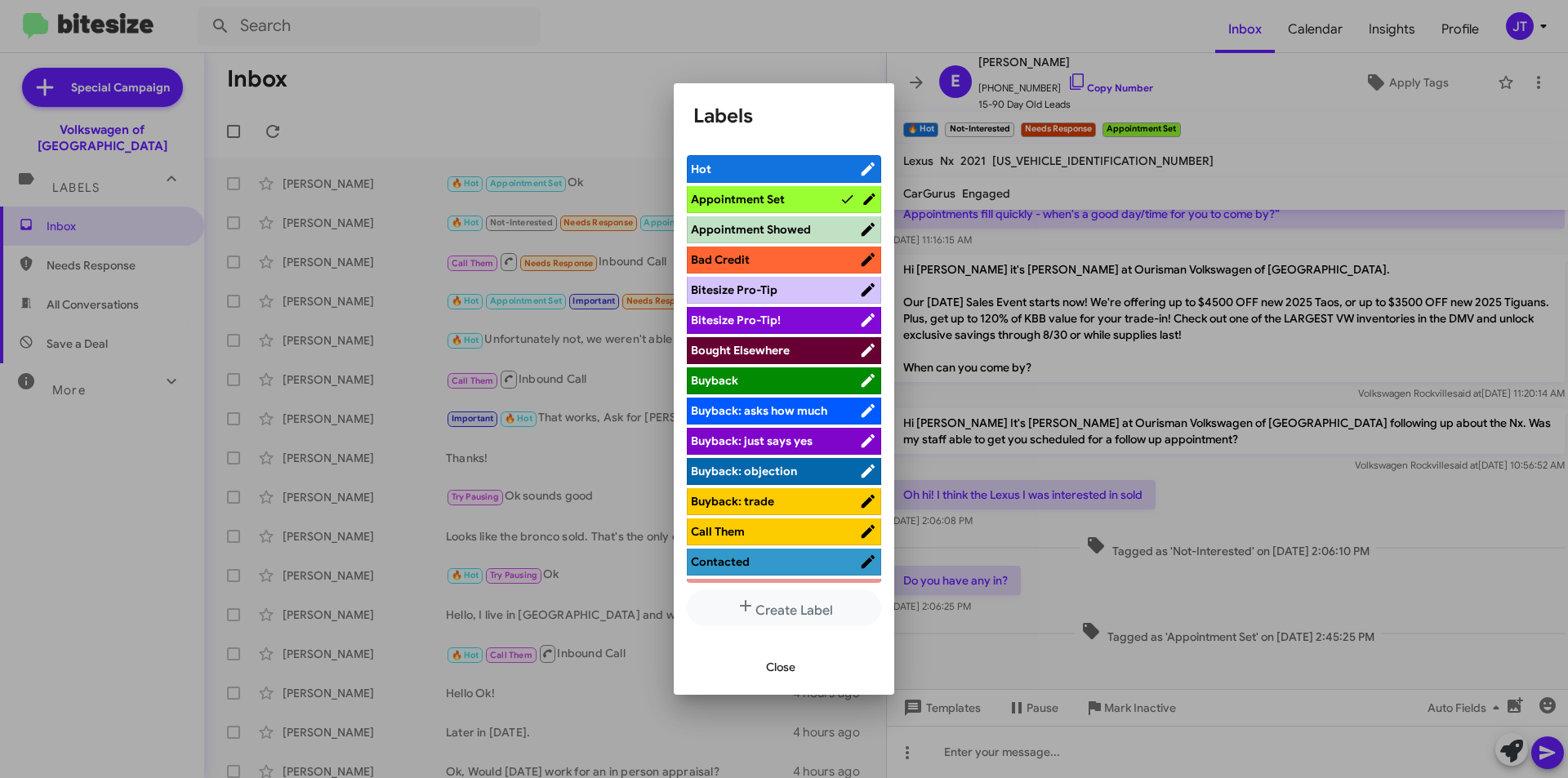
click at [812, 198] on span "Appointment Set" at bounding box center [765, 199] width 149 height 16
click at [790, 669] on span "Close" at bounding box center [780, 667] width 29 height 29
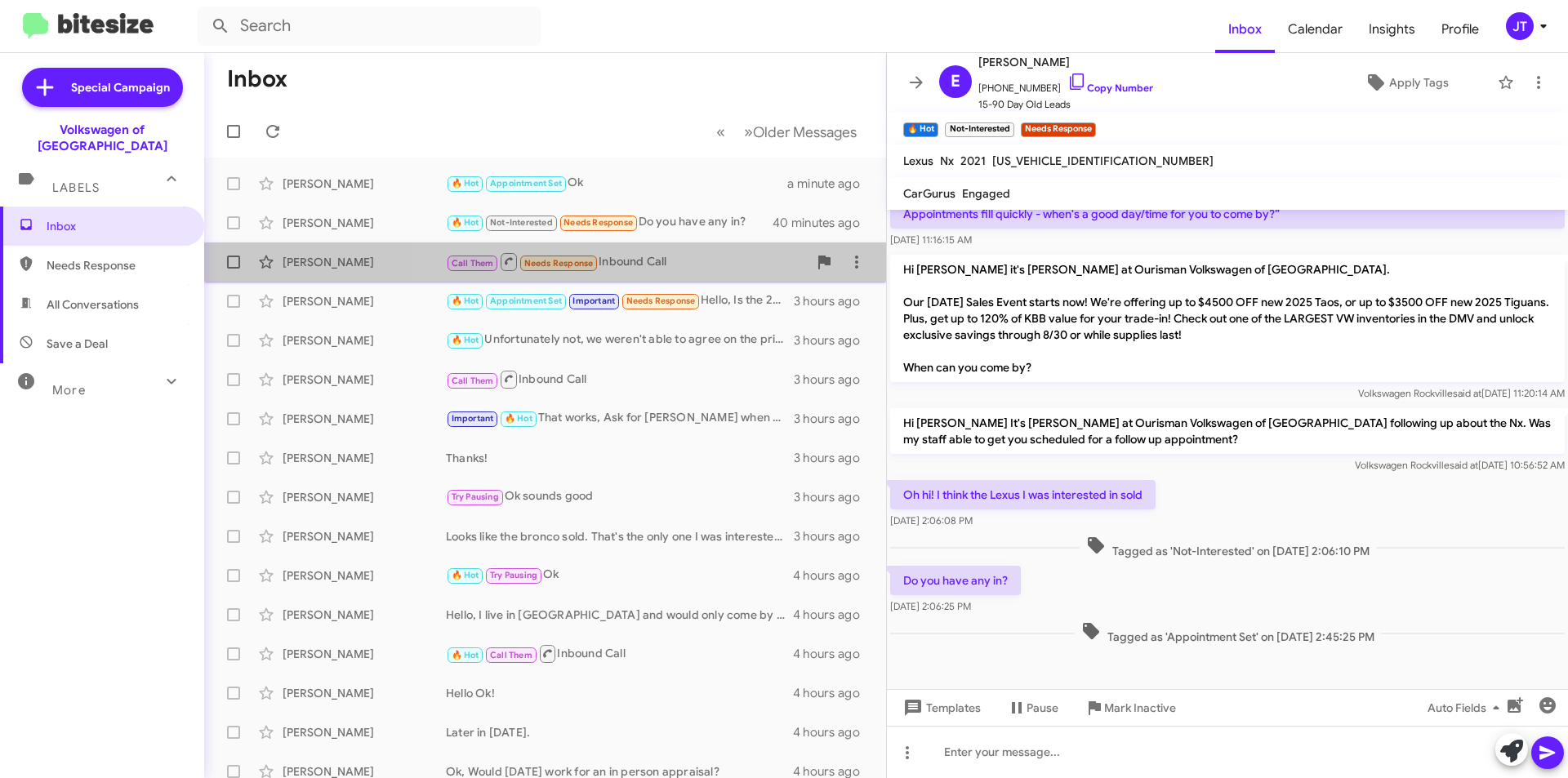
click at [675, 260] on div "Call Them Needs Response Inbound Call" at bounding box center [626, 261] width 362 height 20
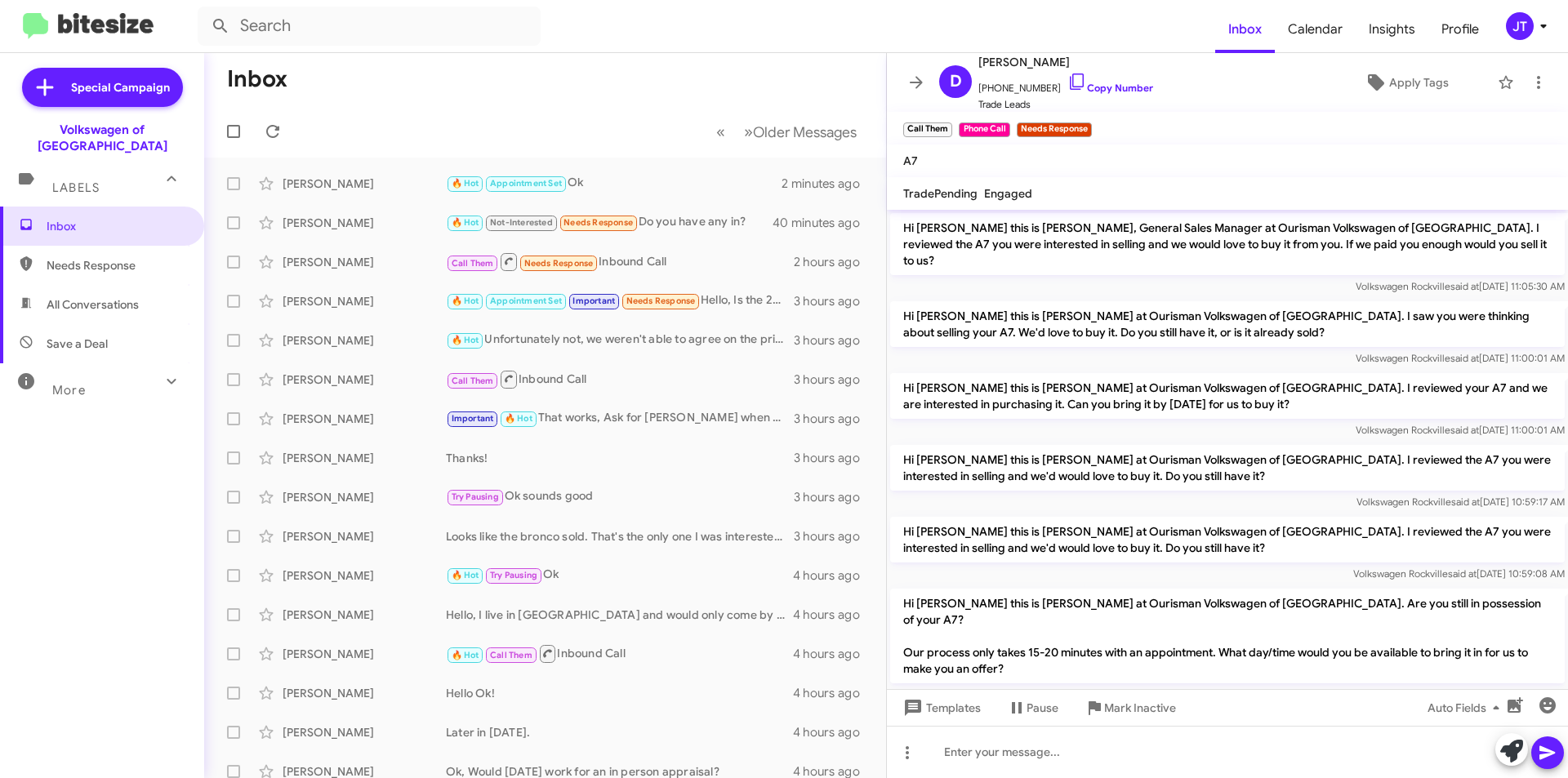
scroll to position [78, 0]
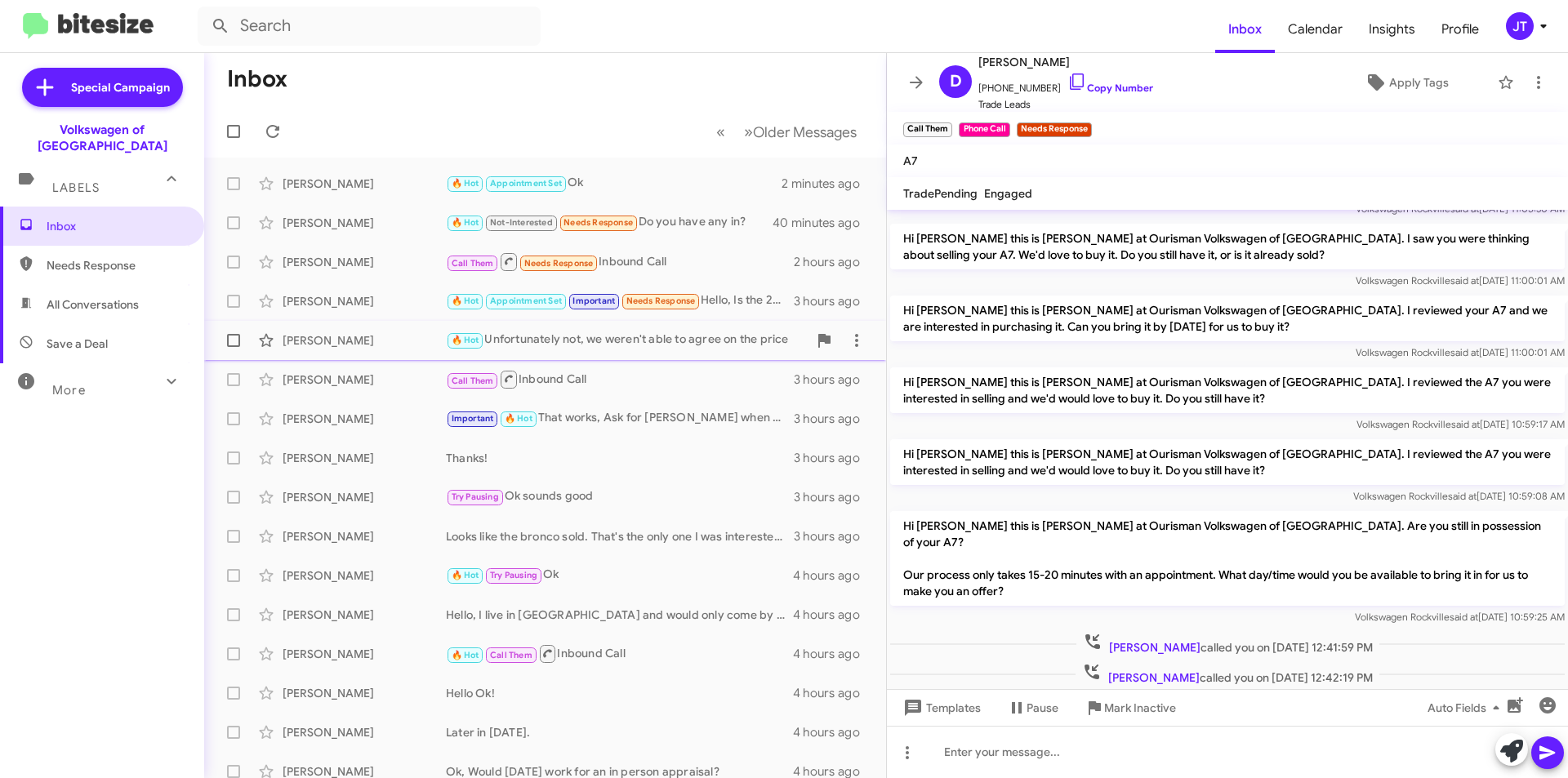
click at [655, 345] on div "🔥 Hot Unfortunately not, we weren't able to agree on the price" at bounding box center [626, 339] width 362 height 19
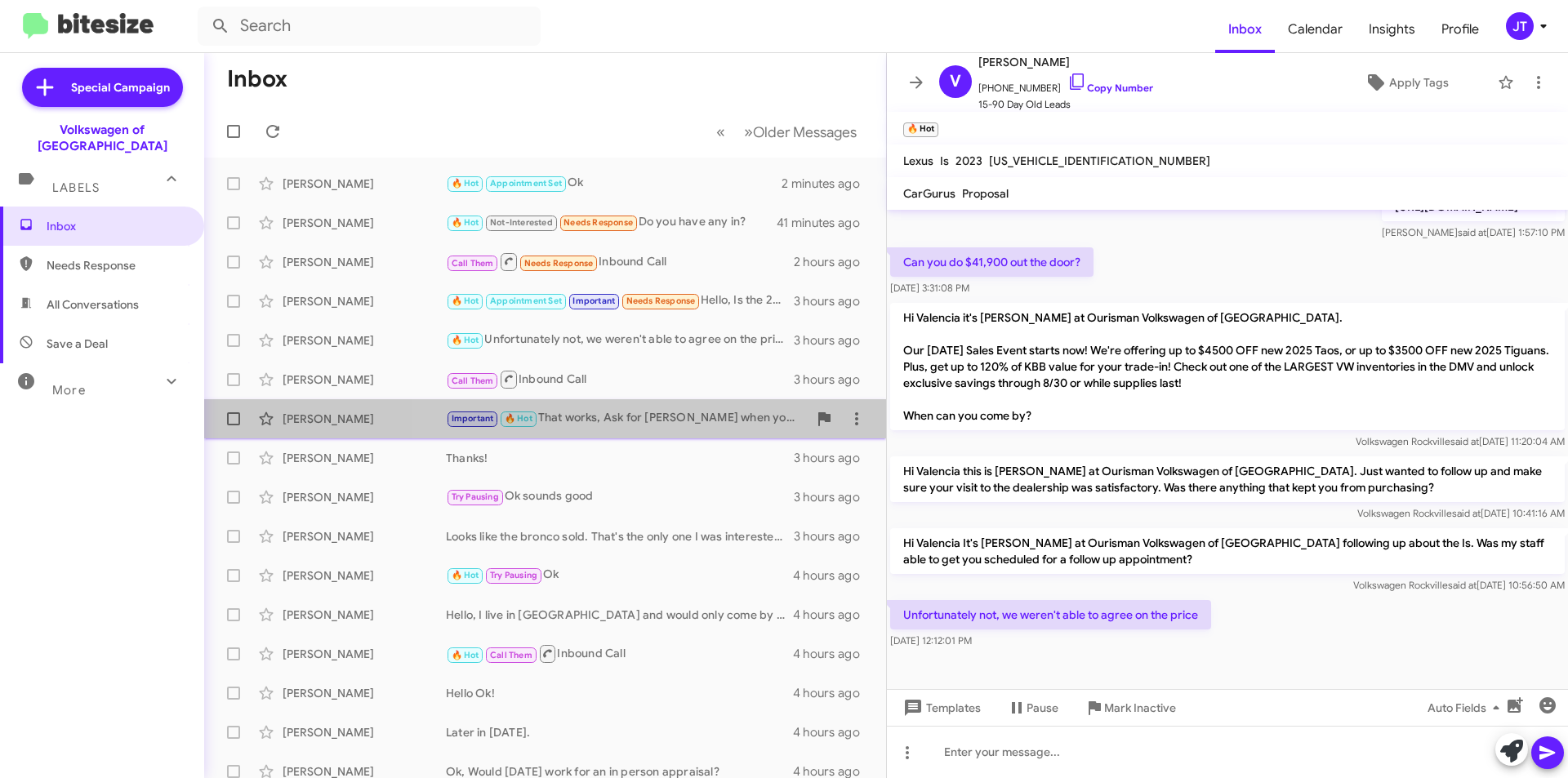
click at [682, 421] on div "Important 🔥 Hot That works, Ask for Ali when you arrive. | 801 Rockville Pike, …" at bounding box center [626, 418] width 362 height 19
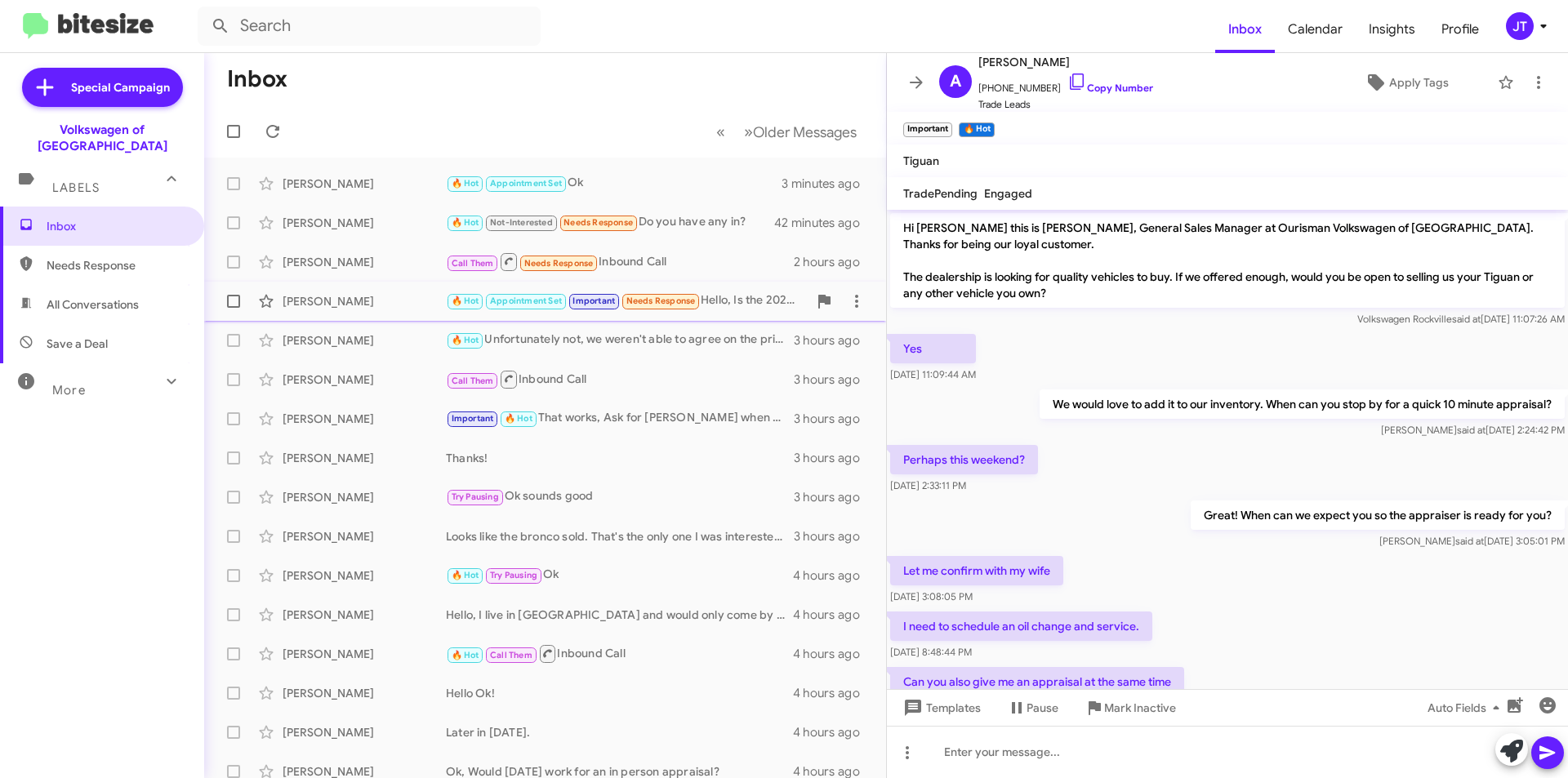
click at [730, 300] on div "🔥 Hot Appointment Set Important Needs Response Hello, Is the 2025 Atlas 2.0T SE…" at bounding box center [626, 301] width 362 height 19
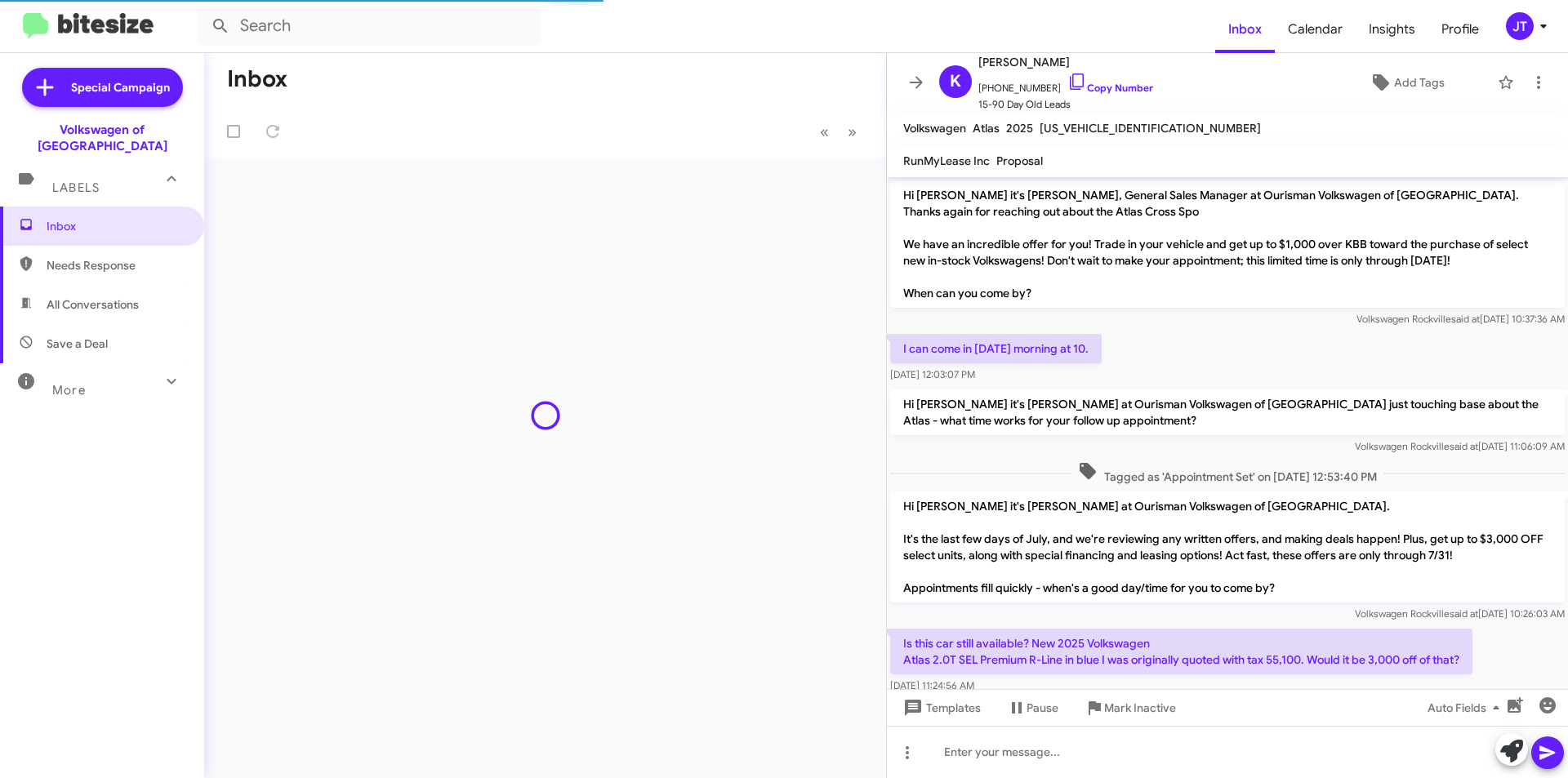
scroll to position [721, 0]
